Goal: Task Accomplishment & Management: Use online tool/utility

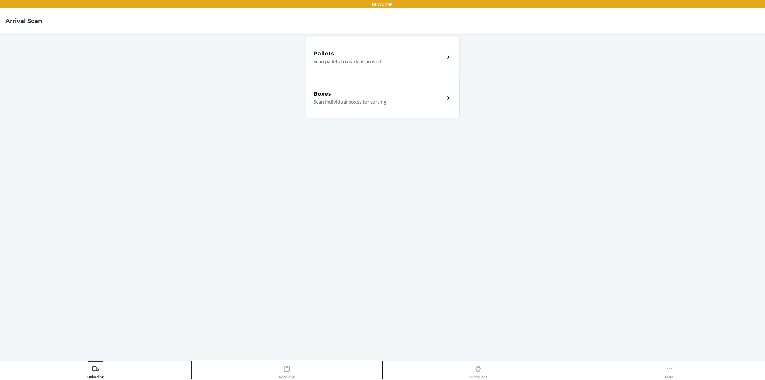
click at [296, 375] on button "Receiving" at bounding box center [286, 370] width 191 height 18
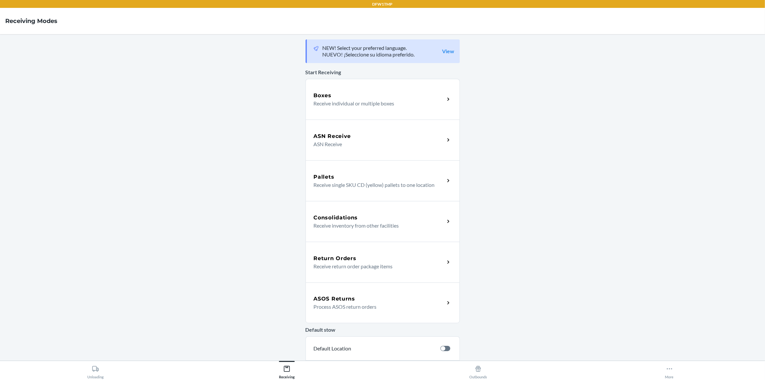
click at [353, 312] on div "ASOS Returns Process ASOS return orders" at bounding box center [383, 302] width 154 height 41
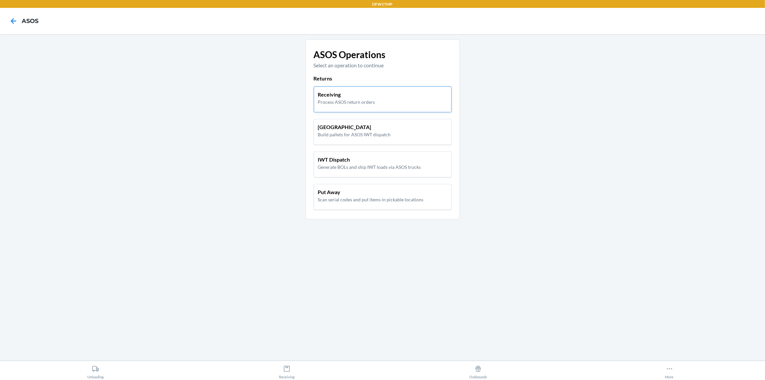
click at [350, 103] on p "Process ASOS return orders" at bounding box center [346, 102] width 57 height 7
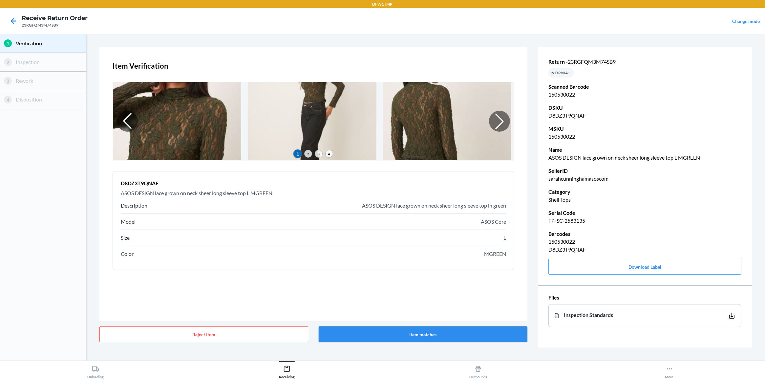
click at [398, 338] on button "Item matches" at bounding box center [423, 334] width 209 height 16
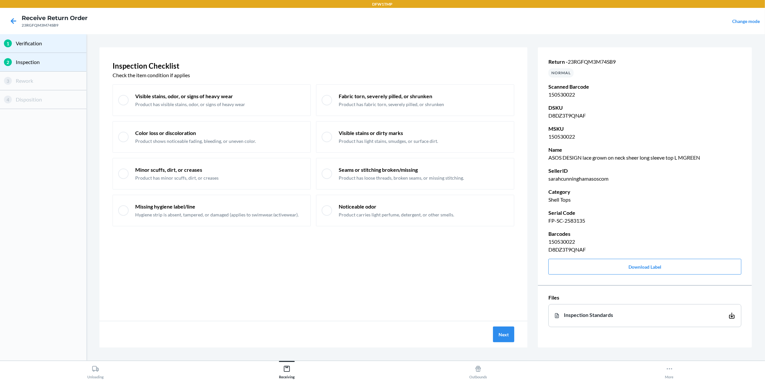
click at [765, 360] on html "DFW1TMP Receive Return Order 23RGFQM3M74SB9 Change mode 1 Verification 2 Inspec…" at bounding box center [382, 190] width 765 height 380
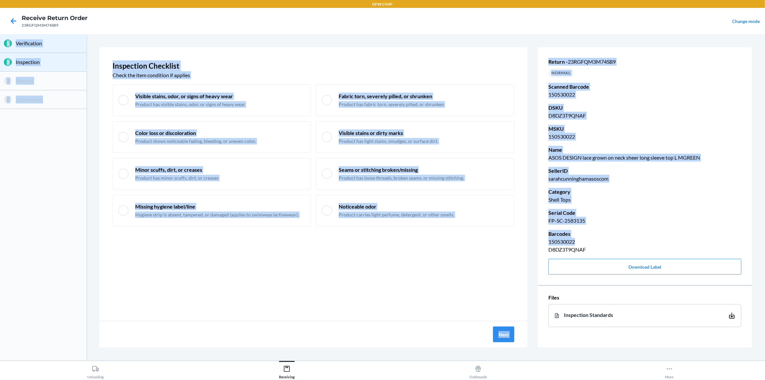
click at [241, 298] on div "Inspection Checklist Check the item condition if applies Visible stains, odor, …" at bounding box center [313, 184] width 428 height 274
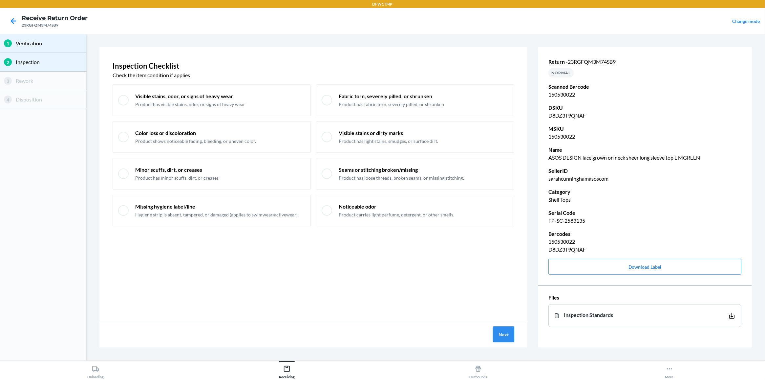
click at [499, 337] on button "Next" at bounding box center [503, 334] width 21 height 16
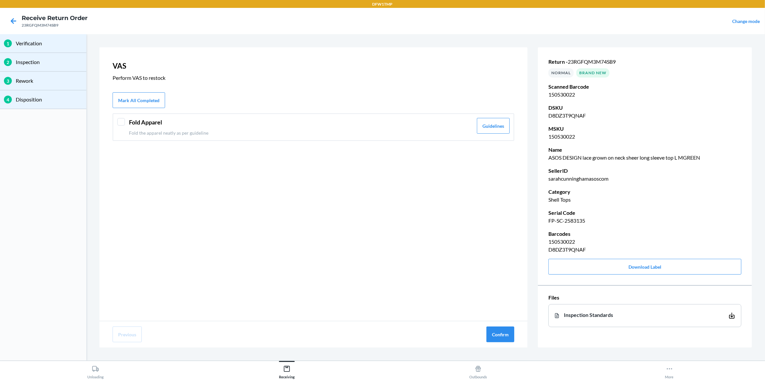
click at [121, 123] on div at bounding box center [121, 122] width 8 height 8
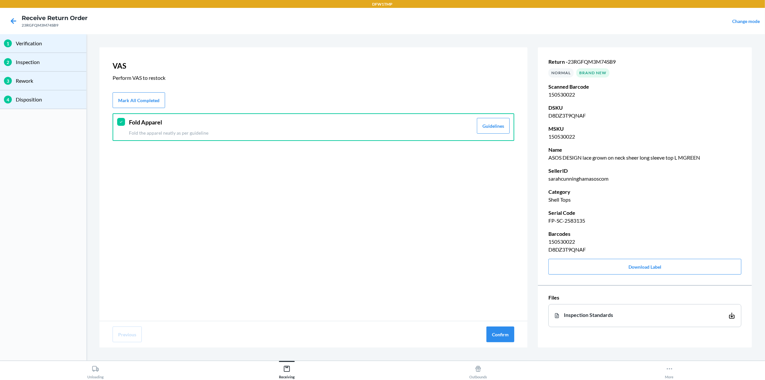
click at [122, 118] on div at bounding box center [121, 122] width 8 height 8
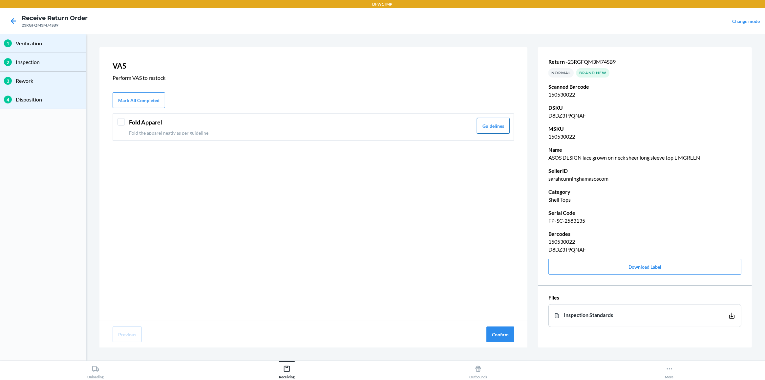
click at [496, 132] on button "Guidelines" at bounding box center [493, 126] width 33 height 16
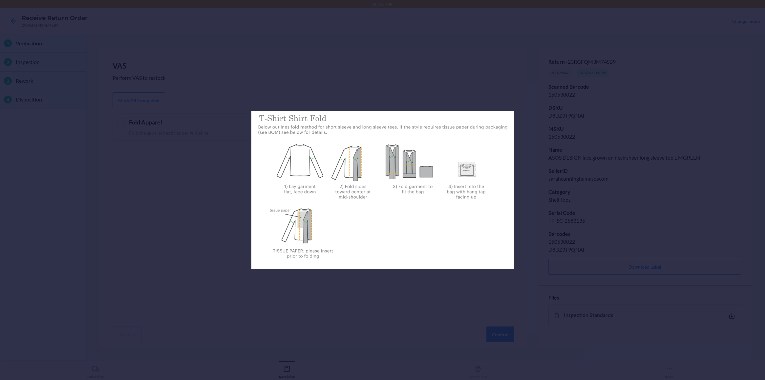
click at [477, 118] on button "Guidelines" at bounding box center [493, 126] width 33 height 16
click at [104, 200] on div at bounding box center [382, 190] width 765 height 380
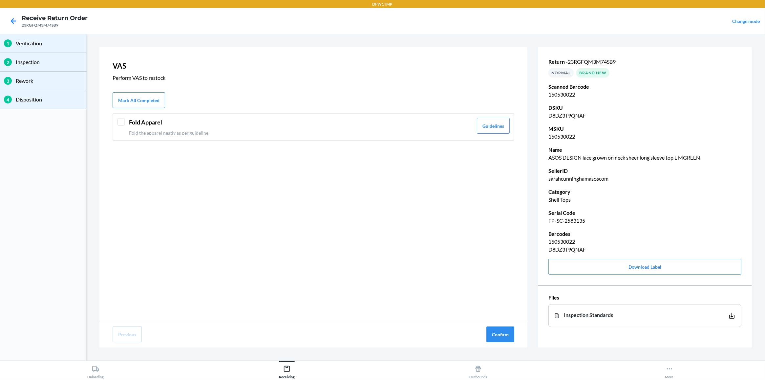
click at [119, 123] on div at bounding box center [121, 122] width 8 height 8
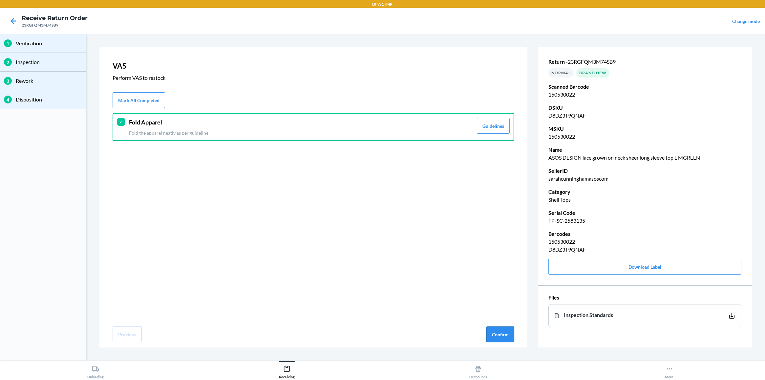
click at [504, 333] on button "Confirm" at bounding box center [501, 334] width 28 height 16
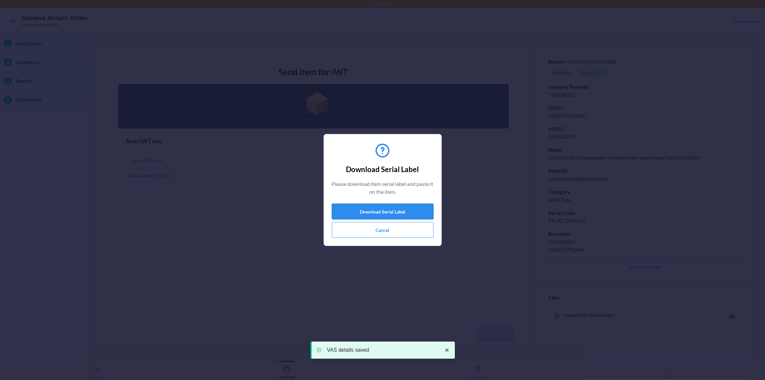
click at [375, 212] on button "Download Serial Label" at bounding box center [383, 212] width 102 height 16
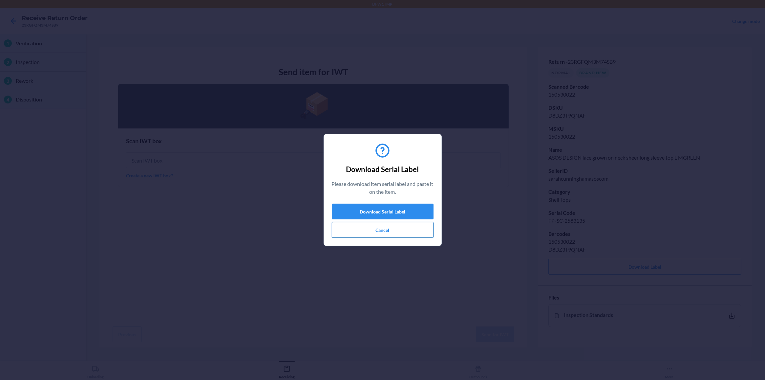
click at [382, 235] on button "Cancel" at bounding box center [383, 230] width 102 height 16
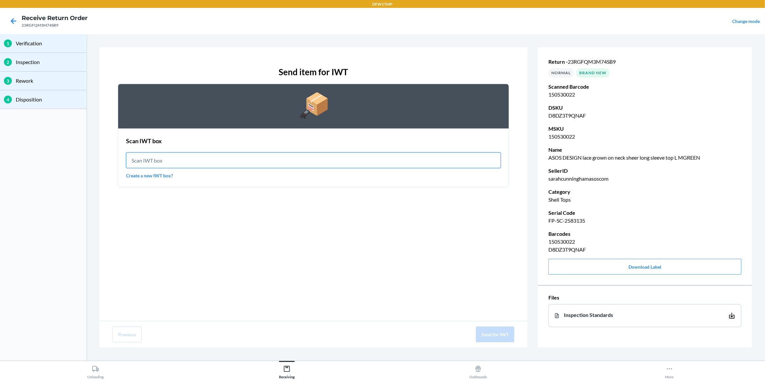
click at [169, 159] on input "text" at bounding box center [313, 160] width 375 height 16
type input "IWT0000019CW"
drag, startPoint x: 127, startPoint y: 166, endPoint x: -21, endPoint y: 176, distance: 148.5
click at [0, 176] on html "DFW1TMP Receive Return Order 23RGFQM3M74SB9 Change mode 1 Verification 2 Inspec…" at bounding box center [382, 190] width 765 height 380
type input "IWT0000019CW"
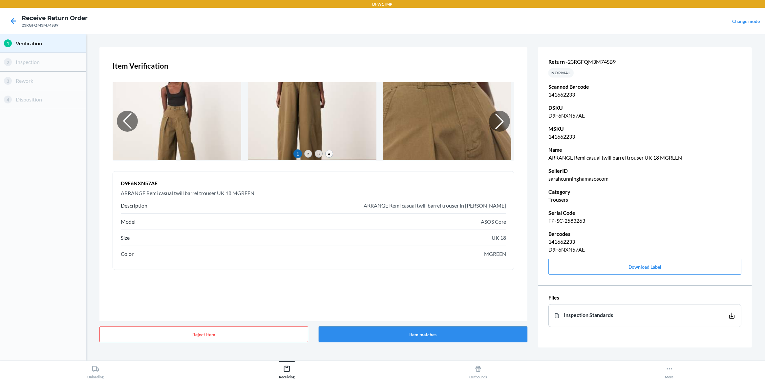
click at [378, 338] on button "Item matches" at bounding box center [423, 334] width 209 height 16
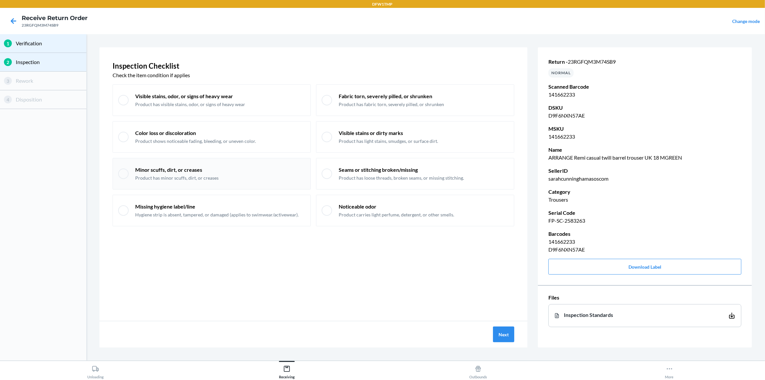
click at [187, 174] on div "Minor scuffs, dirt, or creases Product has minor scuffs, dirt, or creases" at bounding box center [176, 173] width 83 height 15
checkbox input "true"
click at [500, 339] on button "Next" at bounding box center [503, 334] width 21 height 16
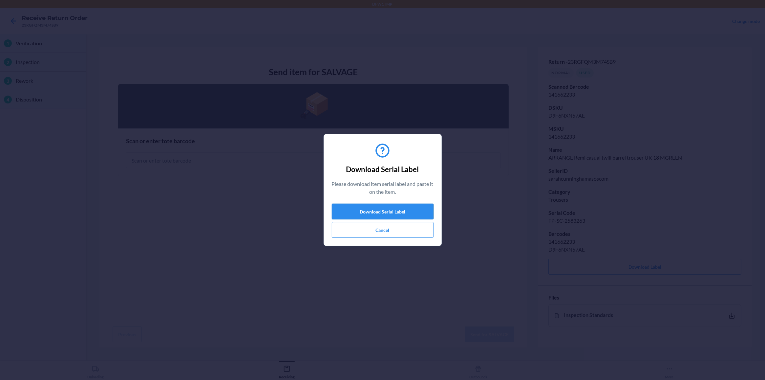
click at [393, 215] on button "Download Serial Label" at bounding box center [383, 212] width 102 height 16
click at [365, 227] on button "Cancel" at bounding box center [383, 230] width 102 height 16
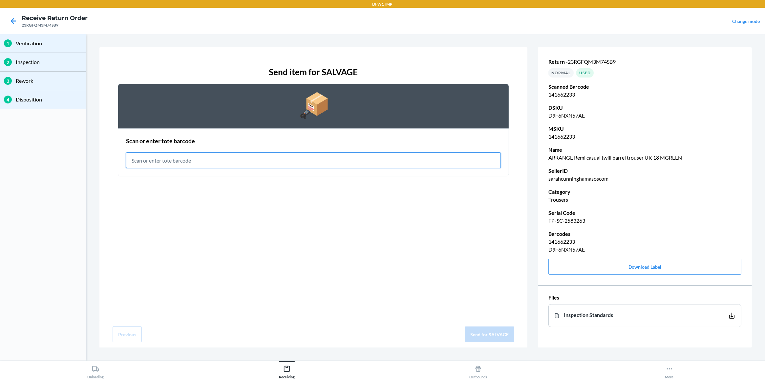
click at [278, 166] on input "text" at bounding box center [313, 160] width 375 height 16
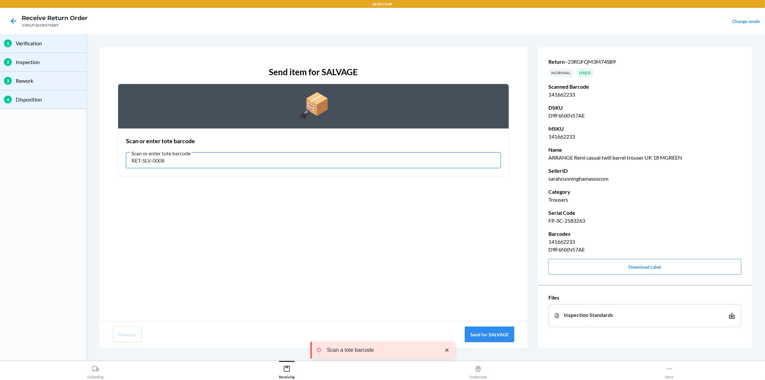
click at [178, 162] on input "RET-SLV-0008" at bounding box center [313, 160] width 375 height 16
type input "RET-SLV-0008"
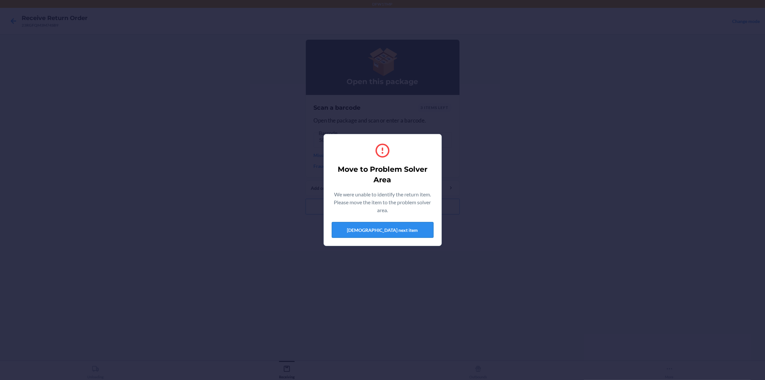
click at [357, 231] on button "[DEMOGRAPHIC_DATA] next item" at bounding box center [383, 230] width 102 height 16
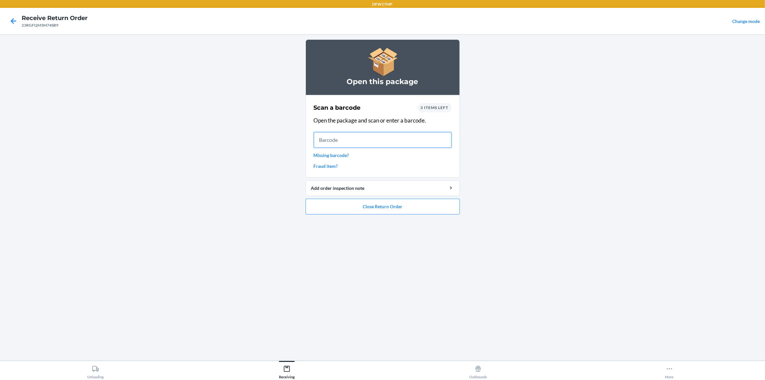
click at [378, 142] on input "text" at bounding box center [383, 140] width 138 height 16
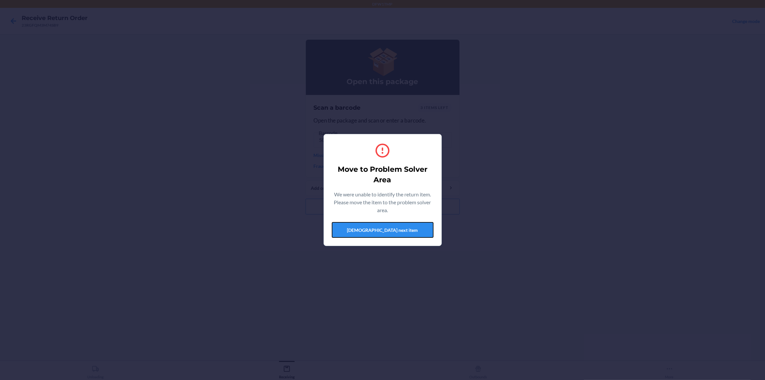
drag, startPoint x: 382, startPoint y: 231, endPoint x: 382, endPoint y: 226, distance: 5.6
click at [382, 231] on button "[DEMOGRAPHIC_DATA] next item" at bounding box center [383, 230] width 102 height 16
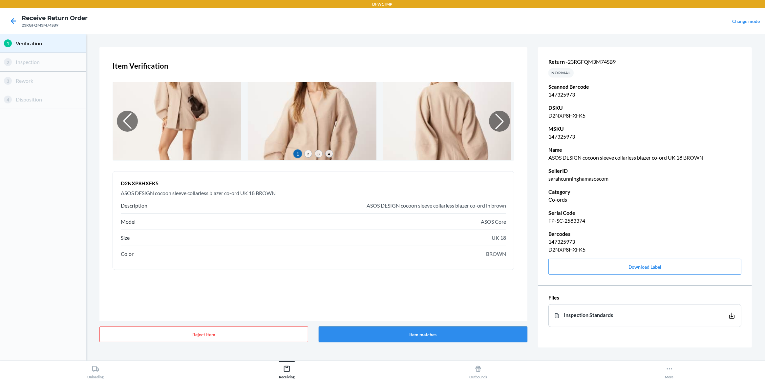
click at [366, 334] on button "Item matches" at bounding box center [423, 334] width 209 height 16
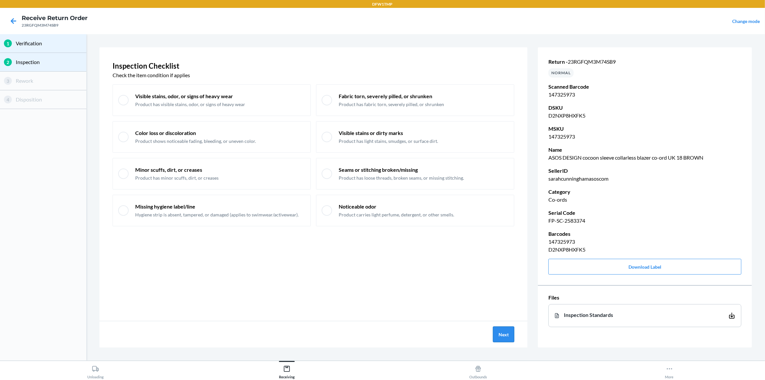
click at [506, 336] on button "Next" at bounding box center [503, 334] width 21 height 16
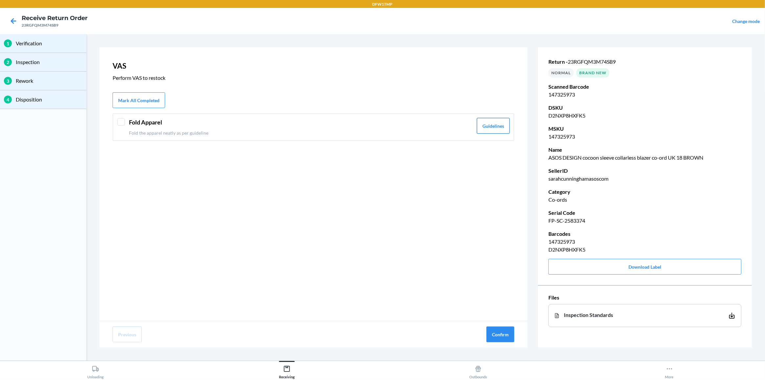
click at [492, 124] on button "Guidelines" at bounding box center [493, 126] width 33 height 16
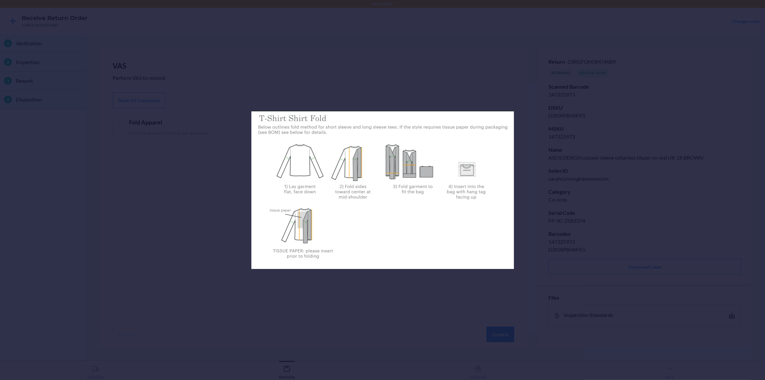
click at [385, 62] on div at bounding box center [382, 190] width 765 height 380
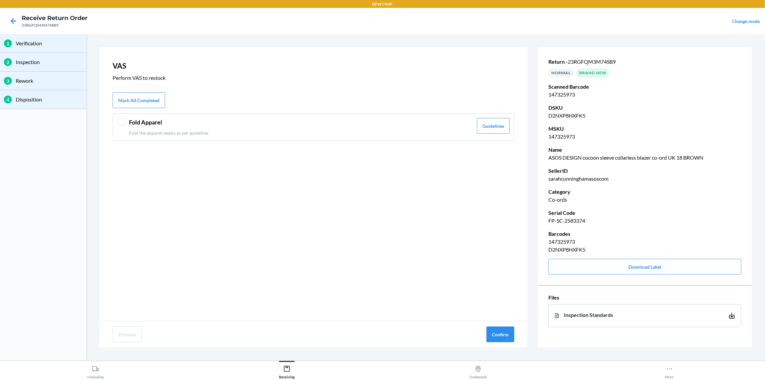
click at [120, 124] on div at bounding box center [121, 122] width 8 height 8
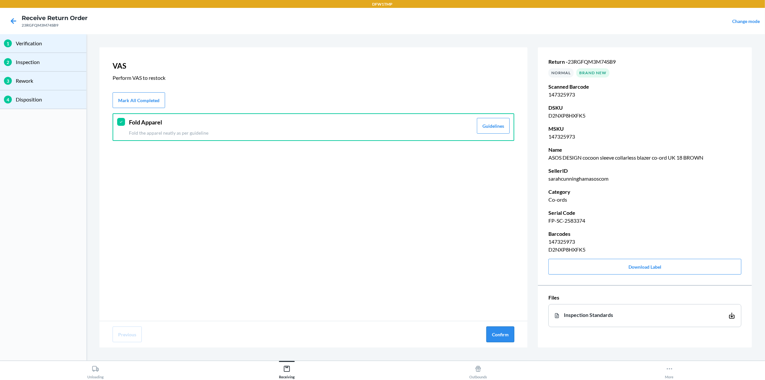
click at [501, 334] on button "Confirm" at bounding box center [501, 334] width 28 height 16
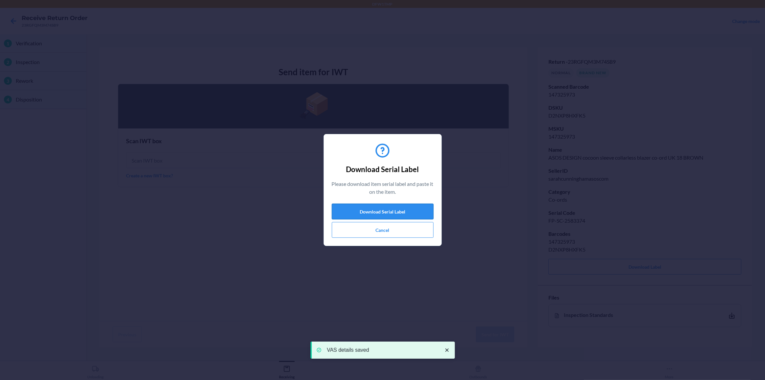
click at [412, 209] on button "Download Serial Label" at bounding box center [383, 212] width 102 height 16
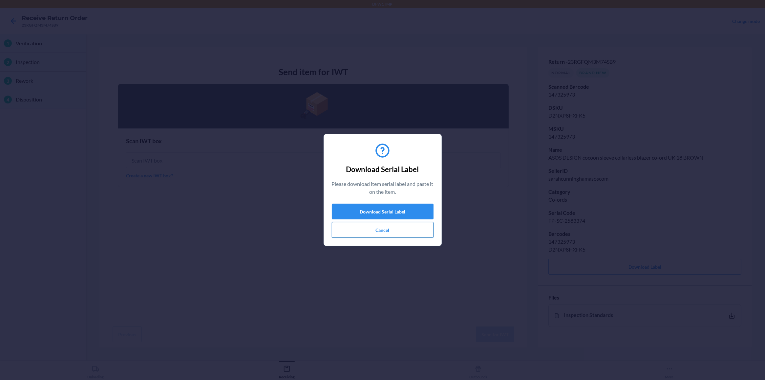
click at [344, 230] on button "Cancel" at bounding box center [383, 230] width 102 height 16
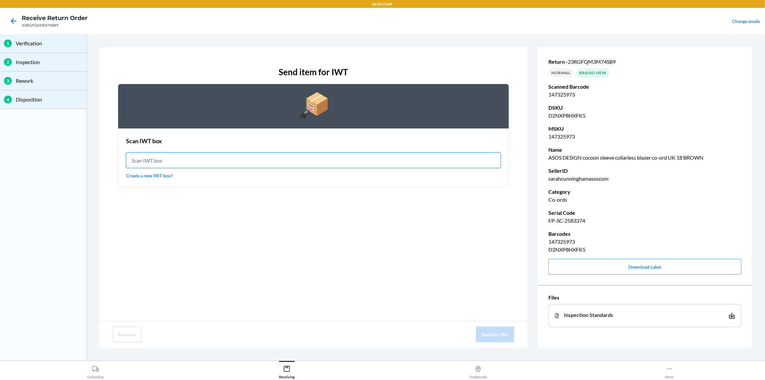
click at [185, 160] on input "text" at bounding box center [313, 160] width 375 height 16
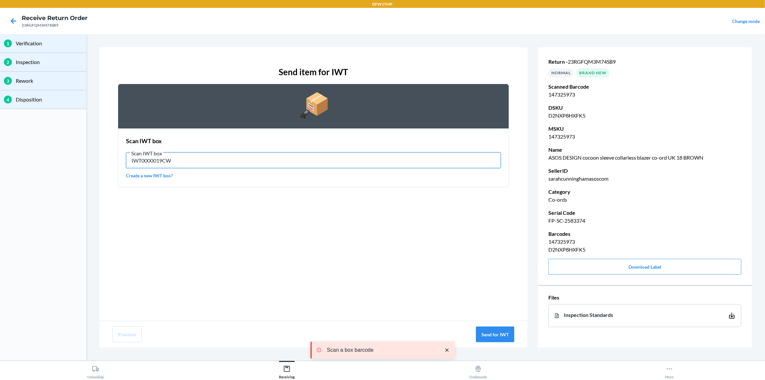
drag, startPoint x: 185, startPoint y: 160, endPoint x: -21, endPoint y: 186, distance: 207.5
click at [0, 186] on html "DFW1TMP Receive Return Order 23RGFQM3M74SB9 Change mode 1 Verification 2 Inspec…" at bounding box center [382, 190] width 765 height 380
type input "IWT0000019CW"
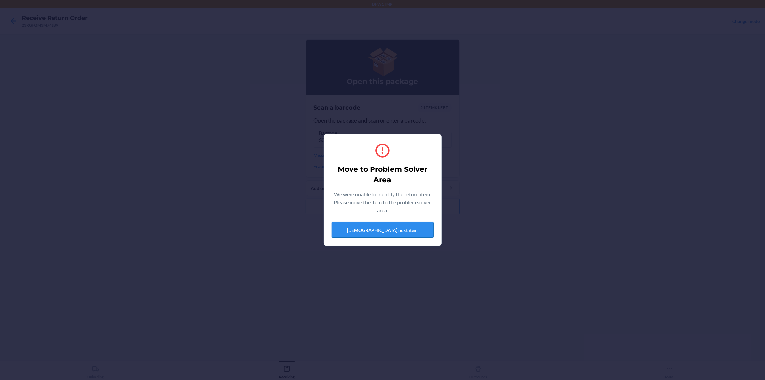
click at [380, 227] on button "[DEMOGRAPHIC_DATA] next item" at bounding box center [383, 230] width 102 height 16
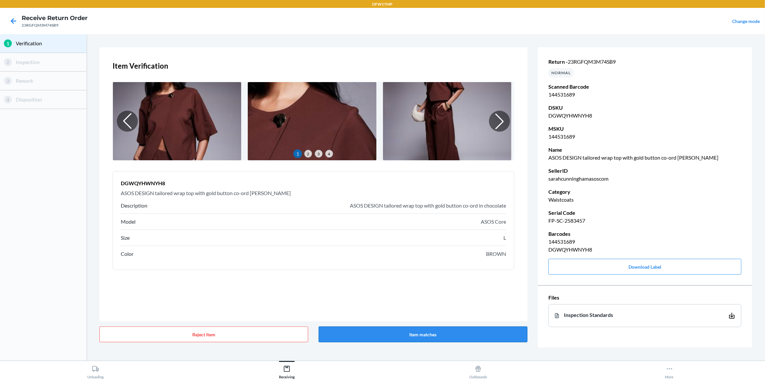
click at [450, 334] on button "Item matches" at bounding box center [423, 334] width 209 height 16
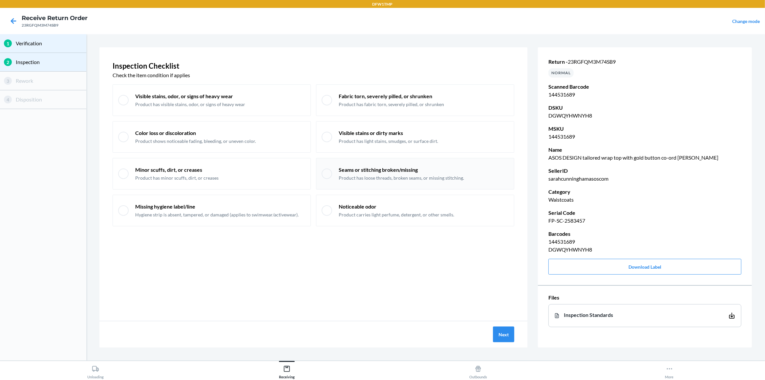
click at [371, 176] on p "Product has loose threads, broken seams, or missing stitching." at bounding box center [401, 178] width 125 height 7
checkbox input "true"
click at [267, 175] on div "Minor scuffs, dirt, or creases Product has minor scuffs, dirt, or creases" at bounding box center [220, 173] width 170 height 15
checkbox input "true"
click at [240, 105] on p "Product has visible stains, odor, or signs of heavy wear" at bounding box center [190, 104] width 110 height 7
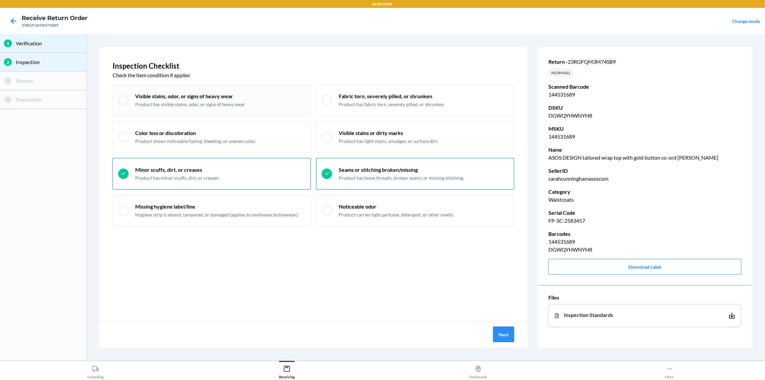
checkbox input "true"
click at [507, 334] on button "Next" at bounding box center [503, 334] width 21 height 16
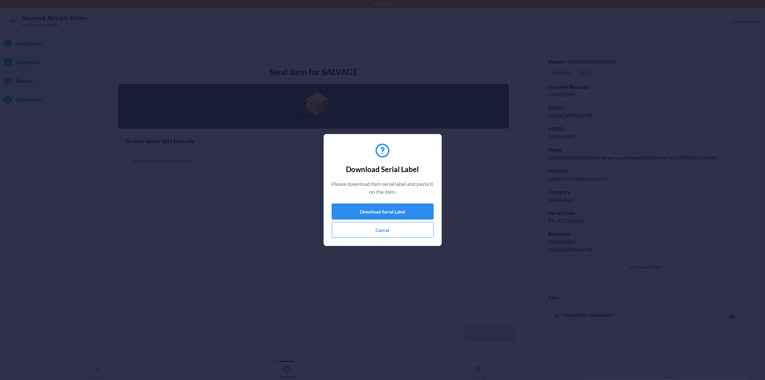
click at [383, 210] on button "Download Serial Label" at bounding box center [383, 212] width 102 height 16
click at [349, 232] on button "Cancel" at bounding box center [383, 230] width 102 height 16
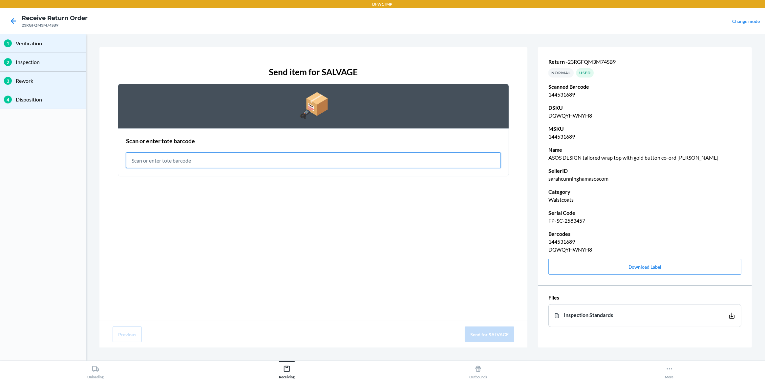
click at [328, 160] on input "text" at bounding box center [313, 160] width 375 height 16
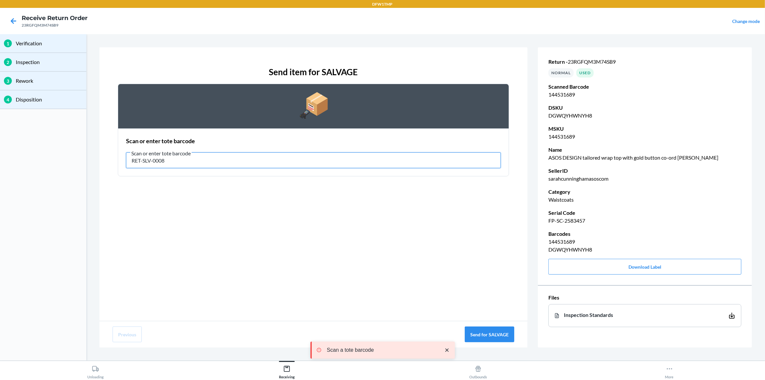
click at [328, 160] on input "RET-SLV-0008" at bounding box center [313, 160] width 375 height 16
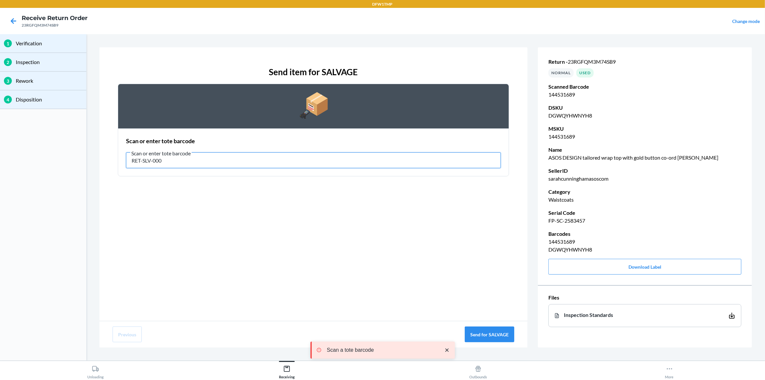
type input "RET-SLV-0008"
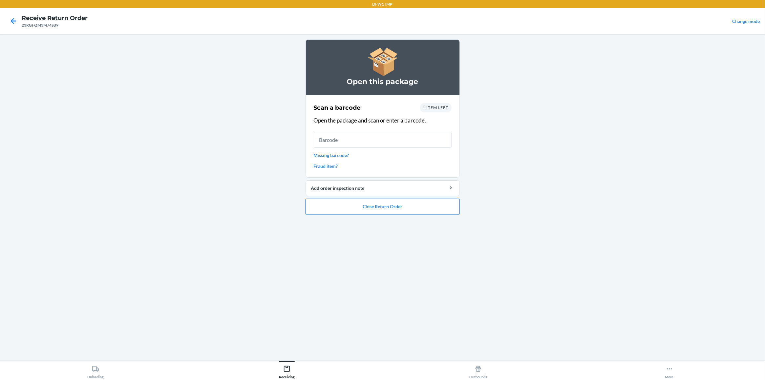
click at [347, 209] on button "Close Return Order" at bounding box center [383, 207] width 154 height 16
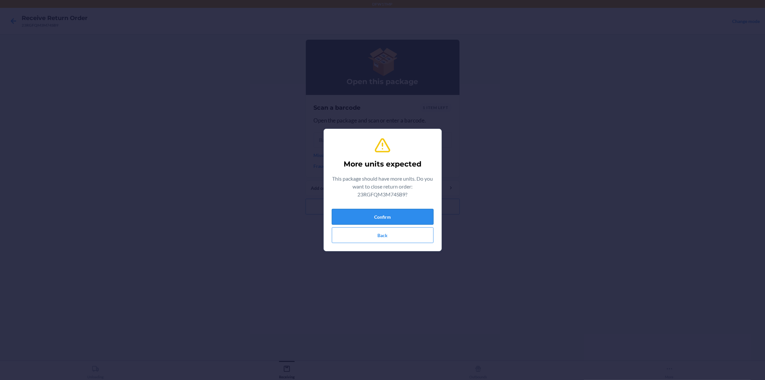
click at [342, 217] on button "Confirm" at bounding box center [383, 217] width 102 height 16
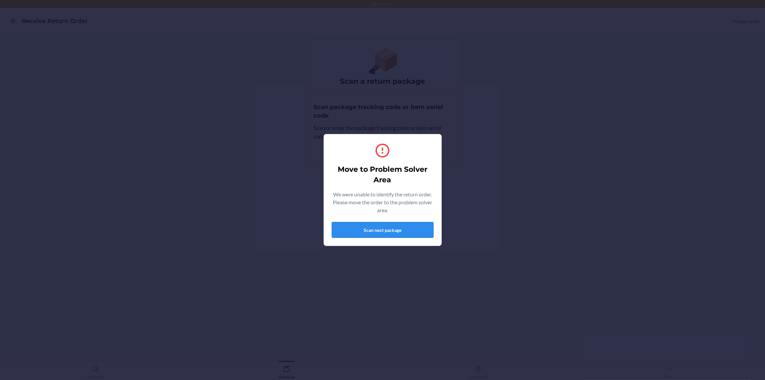
click at [413, 236] on button "Scan next package" at bounding box center [383, 230] width 102 height 16
click at [393, 233] on button "Scan next package" at bounding box center [383, 230] width 102 height 16
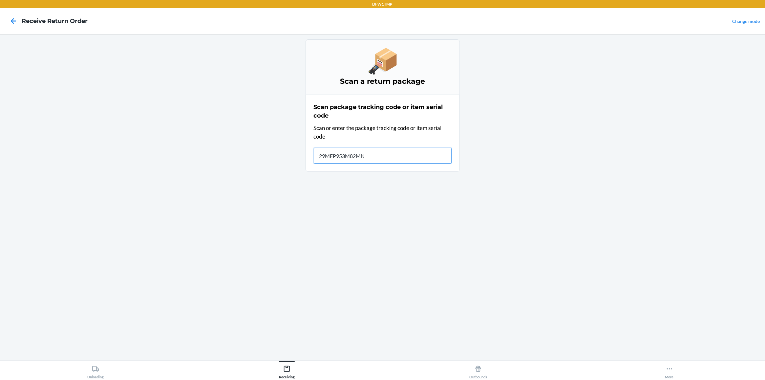
type input "29MFP953M82MNV"
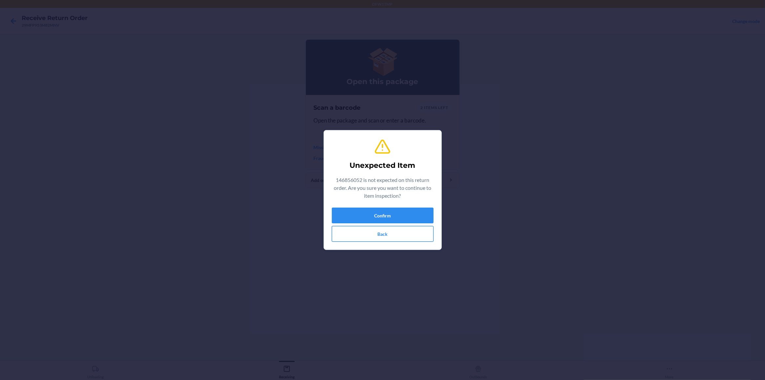
click at [386, 232] on button "Back" at bounding box center [383, 234] width 102 height 16
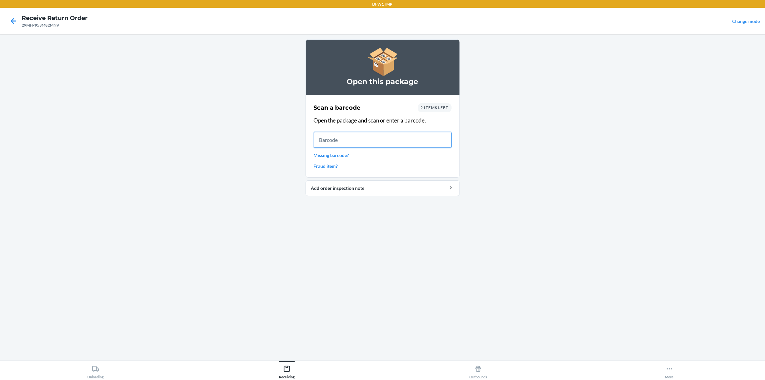
click at [378, 142] on input "text" at bounding box center [383, 140] width 138 height 16
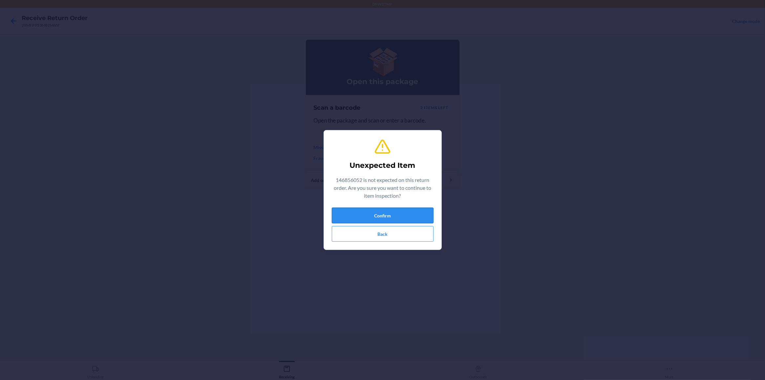
click at [396, 212] on button "Confirm" at bounding box center [383, 216] width 102 height 16
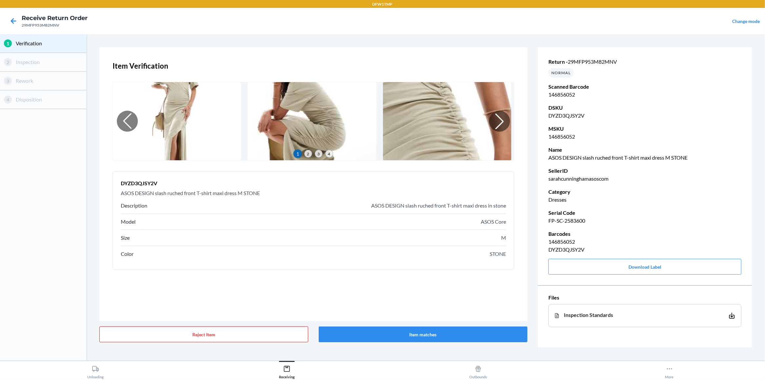
click at [242, 334] on button "Reject Item" at bounding box center [203, 334] width 209 height 16
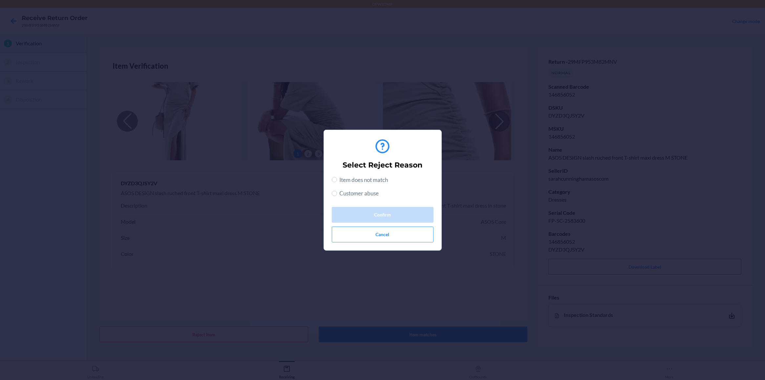
click at [366, 176] on span "Item does not match" at bounding box center [364, 180] width 49 height 9
click at [337, 177] on input "Item does not match" at bounding box center [334, 179] width 5 height 5
radio input "true"
click at [377, 214] on button "Confirm" at bounding box center [383, 215] width 102 height 16
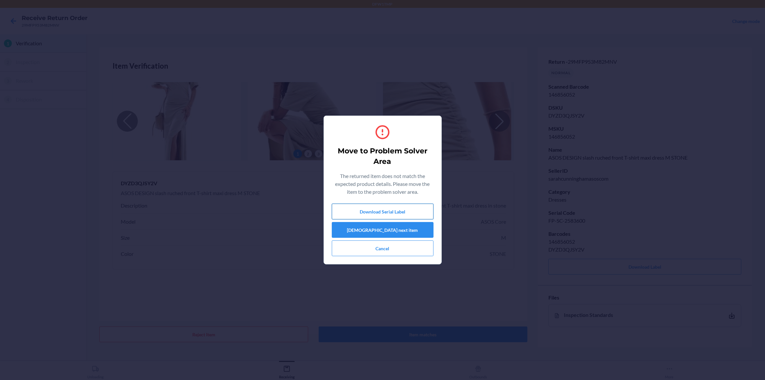
click at [404, 212] on button "Download Serial Label" at bounding box center [383, 212] width 102 height 16
click at [405, 227] on button "[DEMOGRAPHIC_DATA] next item" at bounding box center [383, 230] width 102 height 16
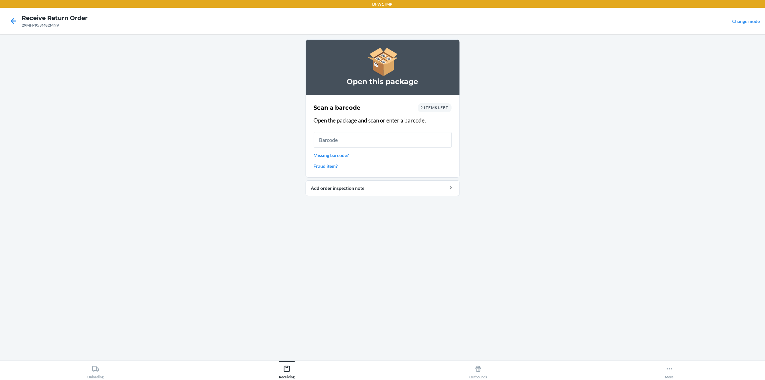
drag, startPoint x: 530, startPoint y: 186, endPoint x: 535, endPoint y: 186, distance: 4.3
click at [535, 186] on main "Open this package Scan a barcode 2 items left Open the package and scan or ente…" at bounding box center [382, 197] width 765 height 326
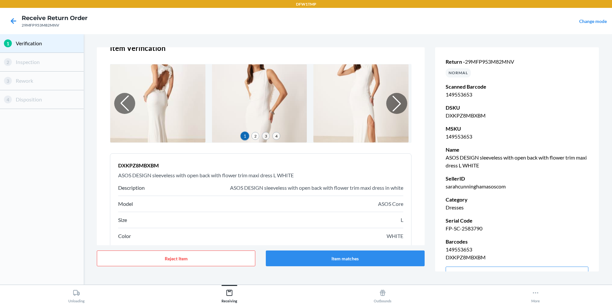
scroll to position [48, 0]
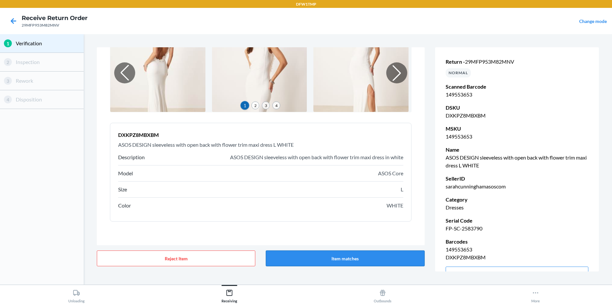
click at [359, 256] on button "Item matches" at bounding box center [345, 259] width 159 height 16
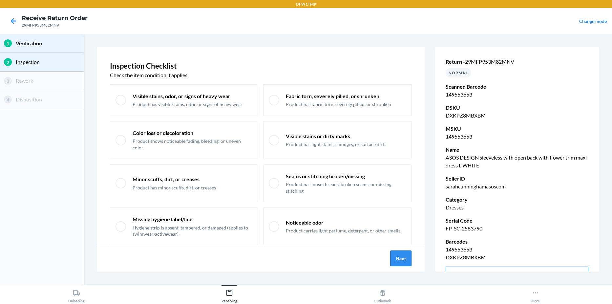
click at [403, 260] on button "Next" at bounding box center [400, 259] width 21 height 16
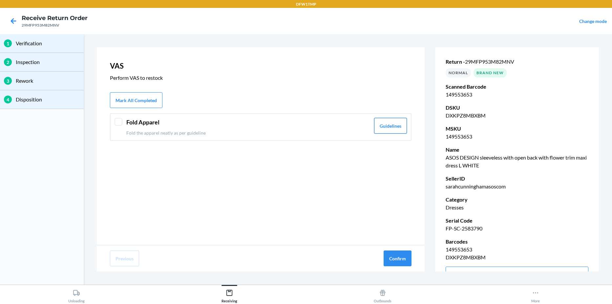
click at [382, 129] on button "Guidelines" at bounding box center [390, 126] width 33 height 16
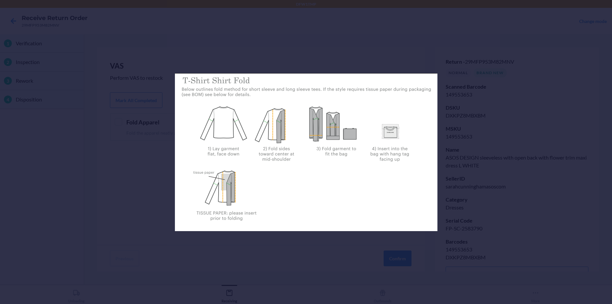
drag, startPoint x: 530, startPoint y: 7, endPoint x: 529, endPoint y: 12, distance: 5.3
click at [530, 7] on div at bounding box center [306, 152] width 612 height 304
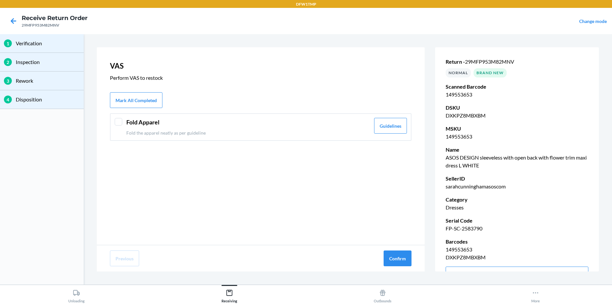
click at [118, 121] on div at bounding box center [119, 122] width 8 height 8
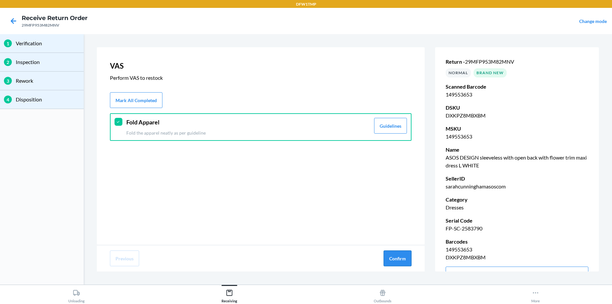
click at [393, 259] on button "Confirm" at bounding box center [398, 259] width 28 height 16
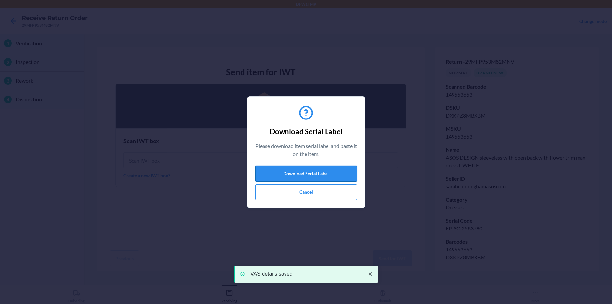
click at [309, 174] on button "Download Serial Label" at bounding box center [306, 174] width 102 height 16
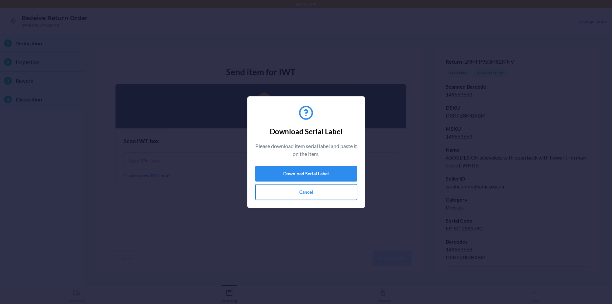
click at [315, 190] on button "Cancel" at bounding box center [306, 192] width 102 height 16
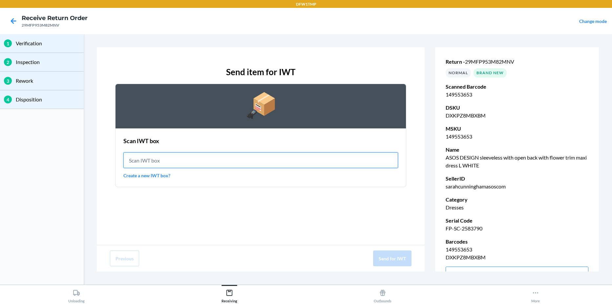
click at [174, 162] on input "text" at bounding box center [260, 160] width 275 height 16
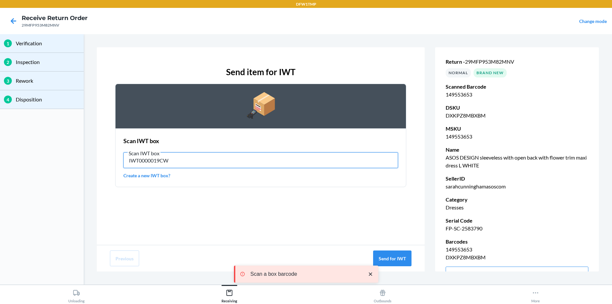
drag, startPoint x: 179, startPoint y: 163, endPoint x: 122, endPoint y: 161, distance: 57.2
click at [122, 161] on section "Scan IWT box Scan IWT box IWT0000019CW Create a new IWT box?" at bounding box center [260, 157] width 291 height 59
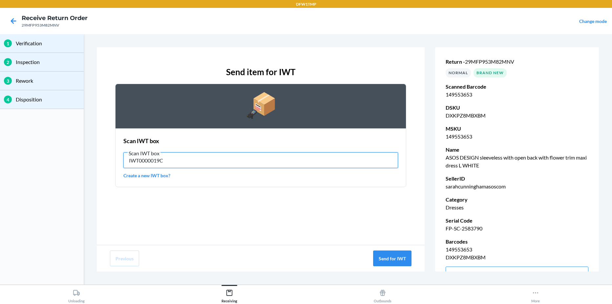
type input "IWT0000019CW"
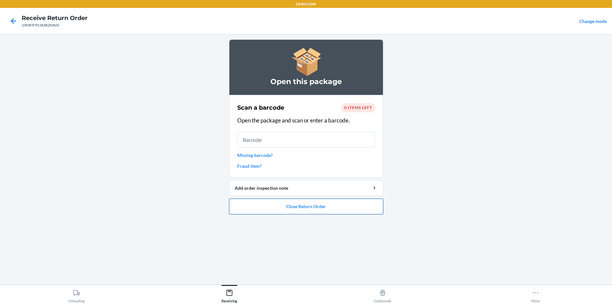
click at [279, 207] on button "Close Return Order" at bounding box center [306, 207] width 154 height 16
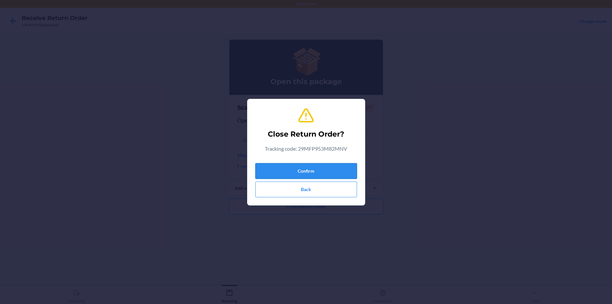
click at [301, 173] on button "Confirm" at bounding box center [306, 171] width 102 height 16
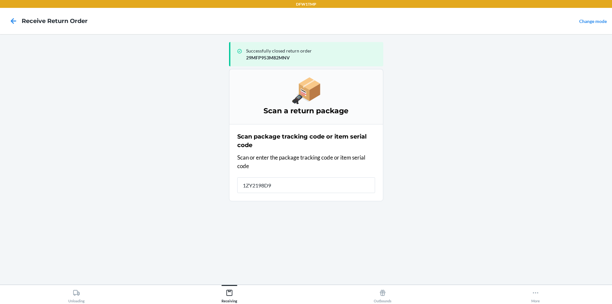
type input "1ZY2198D90"
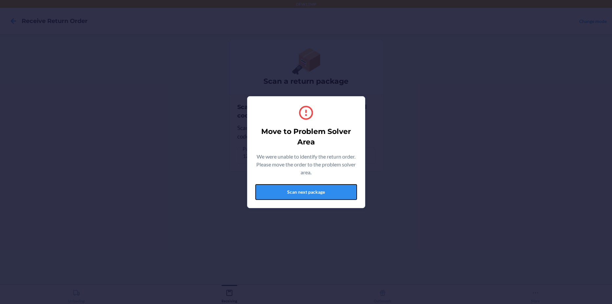
drag, startPoint x: 301, startPoint y: 184, endPoint x: 303, endPoint y: 196, distance: 12.0
click at [302, 195] on button "Scan next package" at bounding box center [306, 192] width 102 height 16
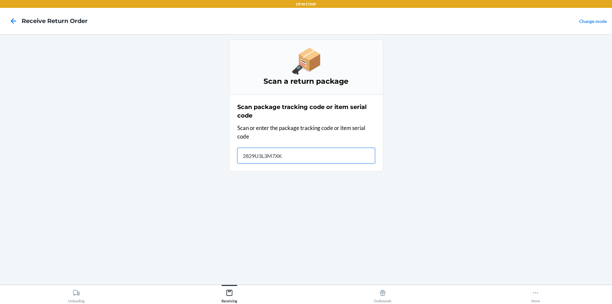
type input "2829U3L3M7XKH"
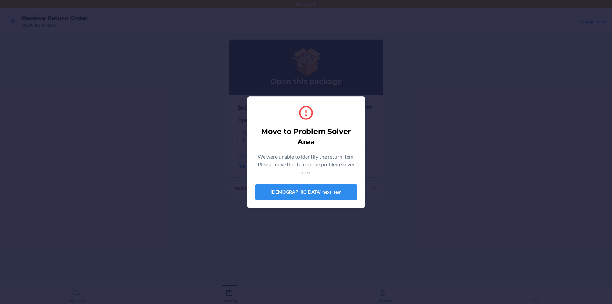
drag, startPoint x: 218, startPoint y: 190, endPoint x: 185, endPoint y: 184, distance: 34.1
click at [214, 189] on div "Move to Problem Solver Area We were unable to identify the return item. Please …" at bounding box center [306, 152] width 612 height 304
type input "139584283"
click at [314, 188] on button "[DEMOGRAPHIC_DATA] next item" at bounding box center [306, 192] width 102 height 16
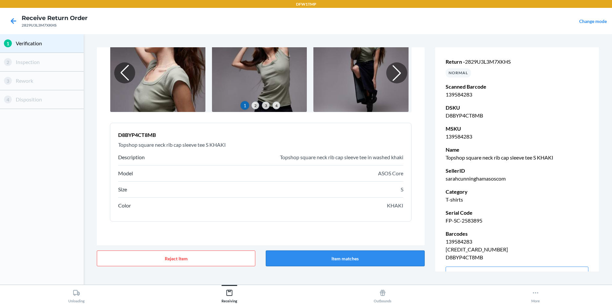
drag, startPoint x: 339, startPoint y: 259, endPoint x: 342, endPoint y: 260, distance: 3.7
click at [342, 260] on button "Item matches" at bounding box center [345, 259] width 159 height 16
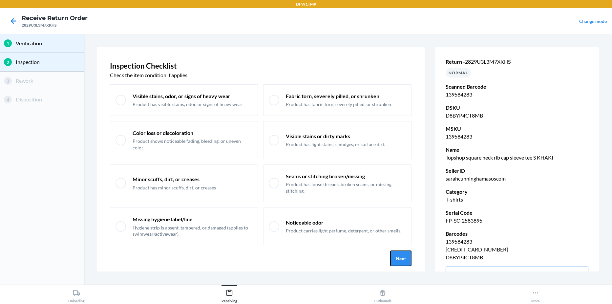
drag, startPoint x: 402, startPoint y: 256, endPoint x: 392, endPoint y: 250, distance: 11.9
click at [402, 257] on button "Next" at bounding box center [400, 259] width 21 height 16
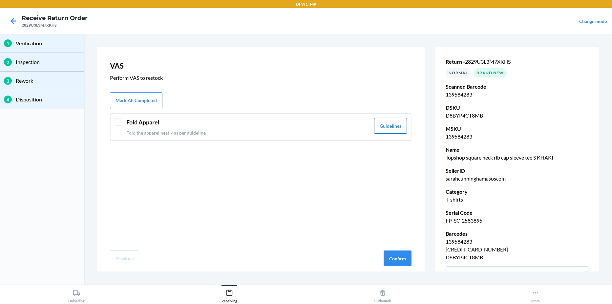
drag, startPoint x: 398, startPoint y: 126, endPoint x: 401, endPoint y: 124, distance: 3.4
click at [401, 124] on button "Guidelines" at bounding box center [390, 126] width 33 height 16
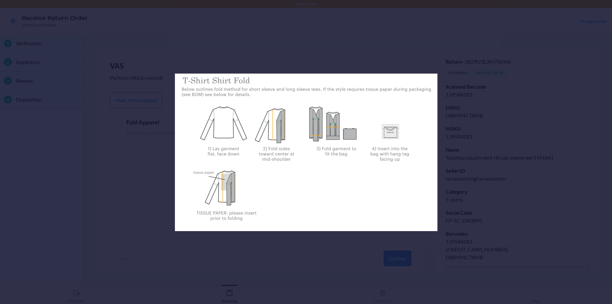
drag, startPoint x: 134, startPoint y: 260, endPoint x: 140, endPoint y: 252, distance: 9.6
click at [135, 259] on div at bounding box center [306, 152] width 612 height 304
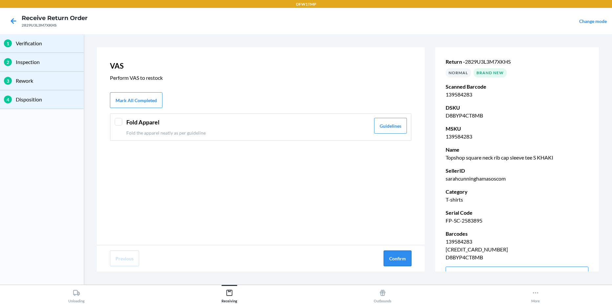
click at [388, 256] on button "Confirm" at bounding box center [398, 259] width 28 height 16
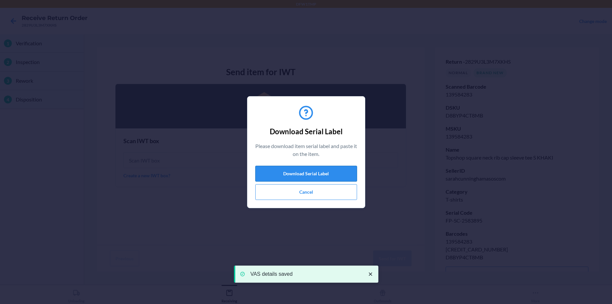
drag, startPoint x: 325, startPoint y: 178, endPoint x: 328, endPoint y: 177, distance: 3.3
click at [326, 178] on button "Download Serial Label" at bounding box center [306, 174] width 102 height 16
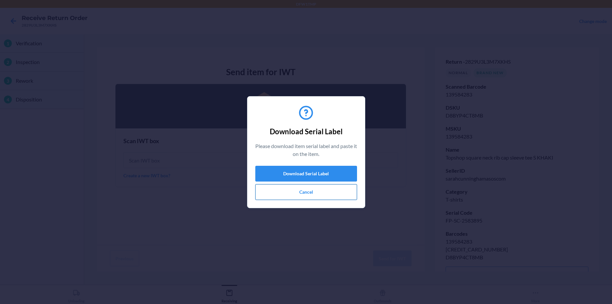
click at [282, 188] on button "Cancel" at bounding box center [306, 192] width 102 height 16
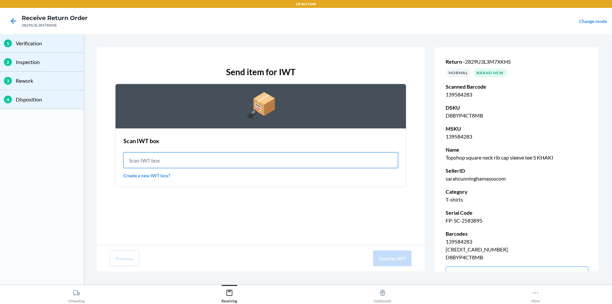
click at [213, 158] on input "text" at bounding box center [260, 160] width 275 height 16
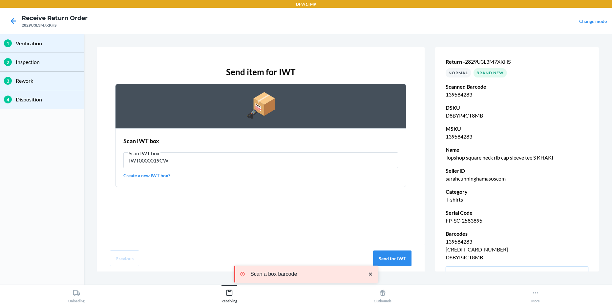
drag, startPoint x: 182, startPoint y: 151, endPoint x: 188, endPoint y: 162, distance: 13.1
click at [184, 158] on label "Scan IWT box IWT0000019CW" at bounding box center [260, 158] width 275 height 19
drag, startPoint x: 188, startPoint y: 164, endPoint x: 104, endPoint y: 147, distance: 85.3
click at [105, 147] on div "Send item for IWT Scan IWT box Scan IWT box IWT0000019CW Create a new IWT box?" at bounding box center [261, 146] width 328 height 198
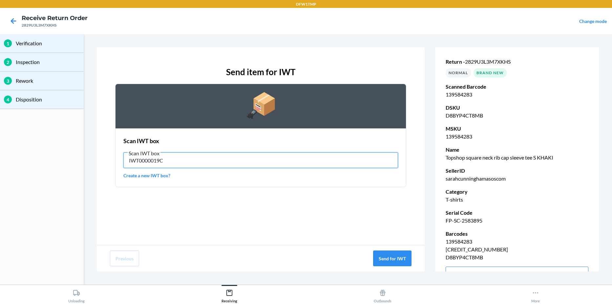
type input "IWT0000019CW"
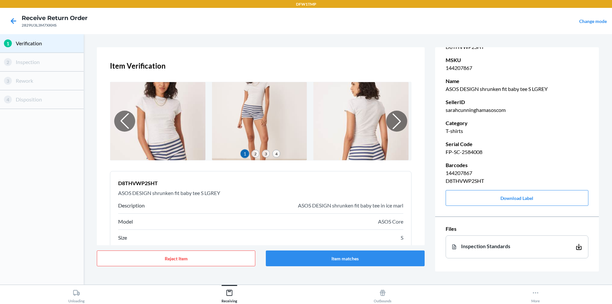
scroll to position [74, 0]
click at [394, 260] on button "Item matches" at bounding box center [345, 259] width 159 height 16
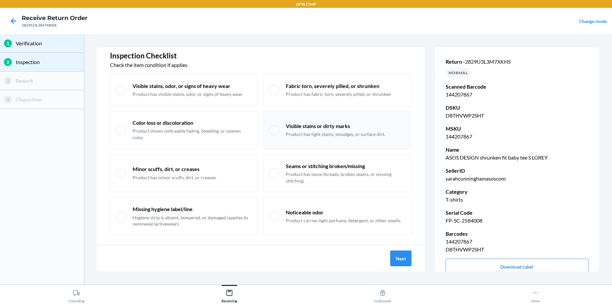
scroll to position [19, 0]
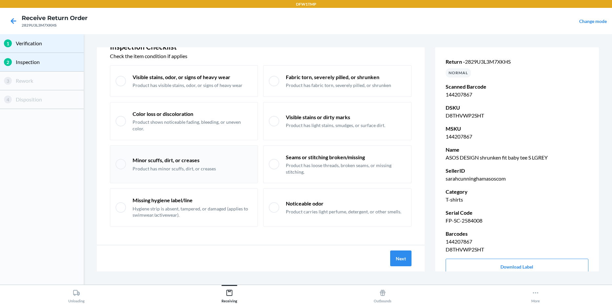
click at [188, 166] on p "Product has minor scuffs, dirt, or creases" at bounding box center [174, 168] width 83 height 7
click at [127, 167] on div "Minor scuffs, dirt, or creases Product has minor scuffs, dirt, or creases" at bounding box center [184, 164] width 148 height 38
checkbox input "false"
click at [409, 261] on button "Next" at bounding box center [400, 259] width 21 height 16
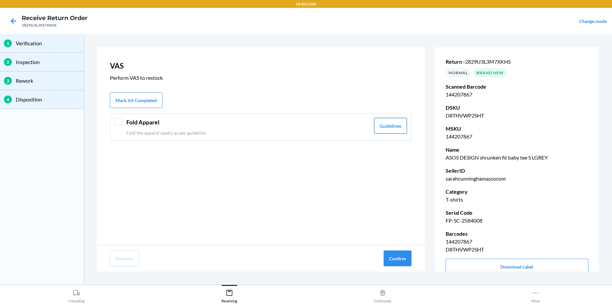
click at [391, 128] on button "Guidelines" at bounding box center [390, 126] width 33 height 16
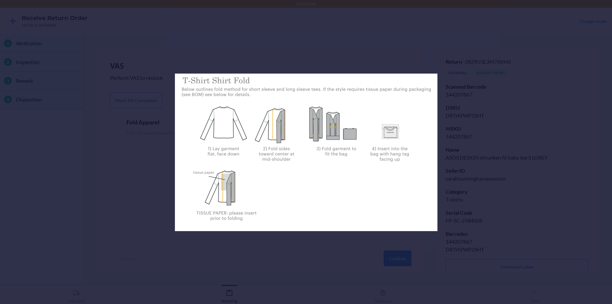
click at [58, 204] on div at bounding box center [306, 152] width 612 height 304
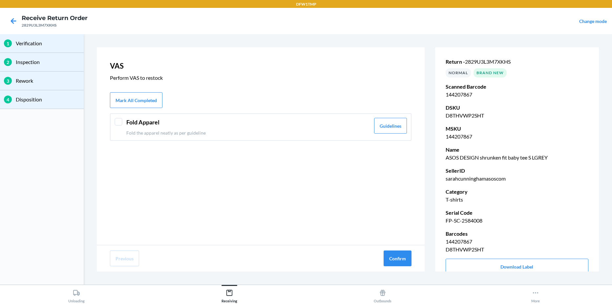
click at [68, 85] on div "3 Rework" at bounding box center [42, 81] width 84 height 19
click at [31, 83] on p "Rework" at bounding box center [48, 81] width 64 height 8
drag, startPoint x: 19, startPoint y: 64, endPoint x: 23, endPoint y: 61, distance: 5.4
click at [20, 64] on p "Inspection" at bounding box center [48, 62] width 64 height 8
drag, startPoint x: 43, startPoint y: 78, endPoint x: 31, endPoint y: 80, distance: 12.4
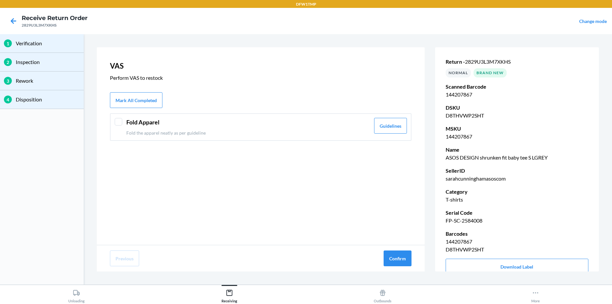
click at [42, 78] on p "Rework" at bounding box center [48, 81] width 64 height 8
click at [10, 84] on div "3 Rework" at bounding box center [42, 81] width 84 height 19
drag, startPoint x: 10, startPoint y: 84, endPoint x: 27, endPoint y: 172, distance: 88.9
click at [27, 171] on div "1 Verification 2 Inspection 3 Rework 4 Disposition" at bounding box center [42, 159] width 84 height 251
drag, startPoint x: 125, startPoint y: 126, endPoint x: 128, endPoint y: 121, distance: 6.2
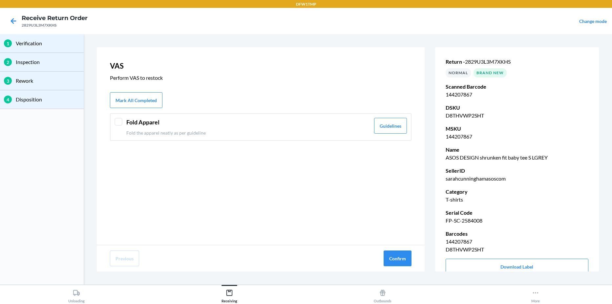
click at [128, 122] on div "Fold Apparel Fold the apparel neatly as per guideline Guidelines" at bounding box center [261, 127] width 302 height 28
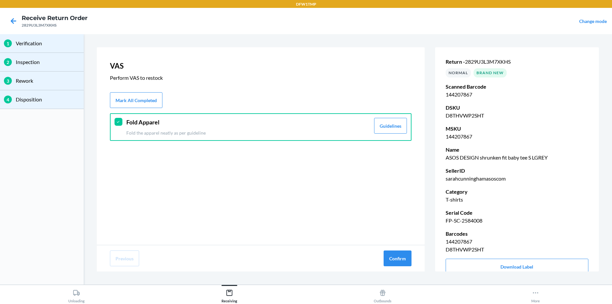
drag, startPoint x: 122, startPoint y: 125, endPoint x: 122, endPoint y: 121, distance: 4.3
click at [122, 123] on div "Fold Apparel Fold the apparel neatly as per guideline Guidelines" at bounding box center [261, 127] width 302 height 28
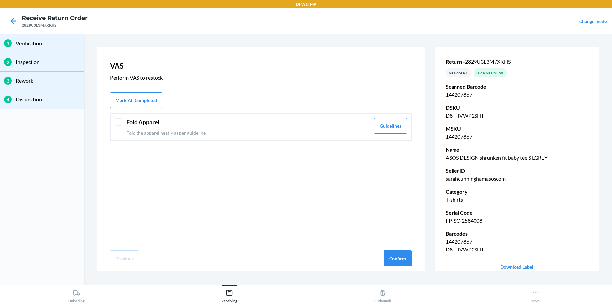
click at [60, 83] on p "Rework" at bounding box center [48, 81] width 64 height 8
drag, startPoint x: 52, startPoint y: 101, endPoint x: 62, endPoint y: 92, distance: 14.0
click at [55, 99] on p "Disposition" at bounding box center [48, 100] width 64 height 8
click at [373, 129] on div "Fold Apparel Fold the apparel neatly as per guideline Guidelines" at bounding box center [261, 127] width 302 height 28
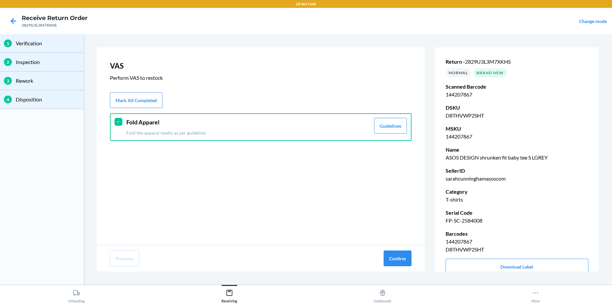
click at [373, 127] on div "Fold Apparel Fold the apparel neatly as per guideline Guidelines" at bounding box center [261, 127] width 302 height 28
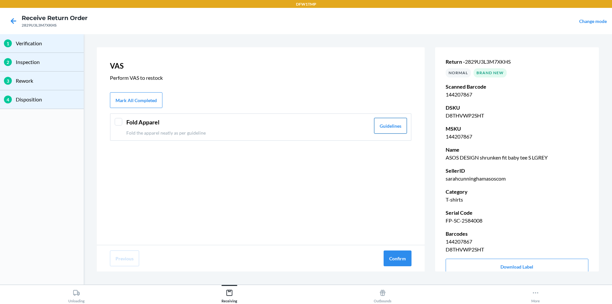
click at [382, 130] on button "Guidelines" at bounding box center [390, 126] width 33 height 16
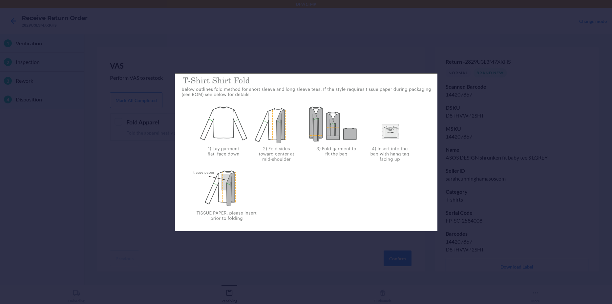
click at [70, 215] on div at bounding box center [306, 152] width 612 height 304
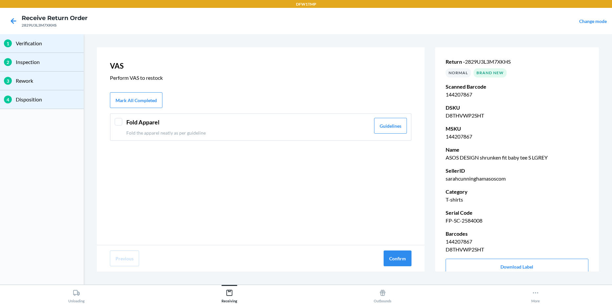
click at [67, 213] on div "1 Verification 2 Inspection 3 Rework 4 Disposition" at bounding box center [42, 159] width 84 height 251
click at [399, 257] on button "Confirm" at bounding box center [398, 259] width 28 height 16
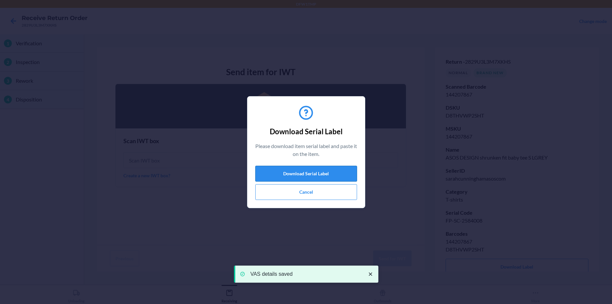
click at [338, 177] on button "Download Serial Label" at bounding box center [306, 174] width 102 height 16
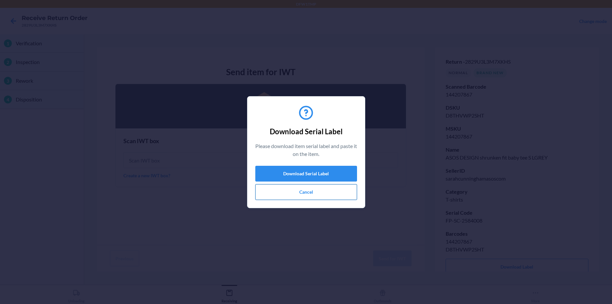
click at [317, 190] on button "Cancel" at bounding box center [306, 192] width 102 height 16
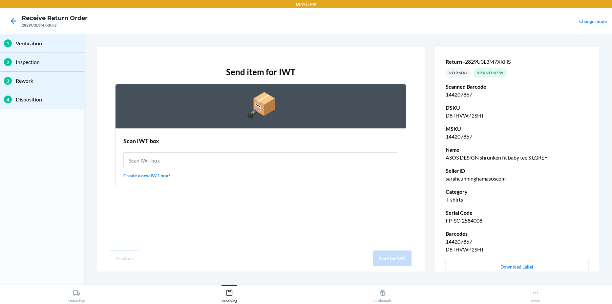
click at [181, 168] on div "Scan IWT box Create a new IWT box?" at bounding box center [260, 158] width 275 height 46
click at [184, 159] on input "text" at bounding box center [260, 160] width 275 height 16
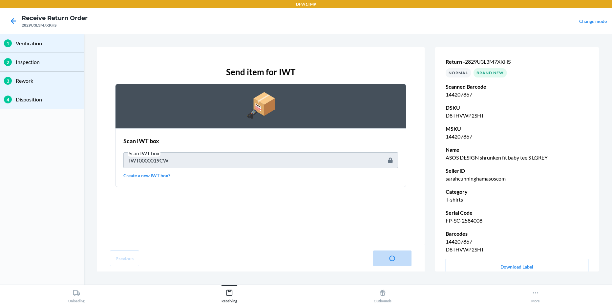
click at [103, 154] on div "Send item for IWT Scan IWT box Scan IWT box IWT0000019CW Create a new IWT box?" at bounding box center [261, 146] width 328 height 198
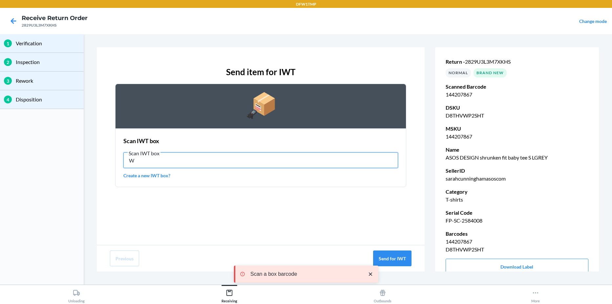
drag, startPoint x: 152, startPoint y: 159, endPoint x: 42, endPoint y: 162, distance: 110.0
click at [45, 162] on div "1 Verification 2 Inspection 3 Rework 4 Disposition Send item for IWT Scan IWT b…" at bounding box center [306, 159] width 612 height 251
type input "IWT0000019CW"
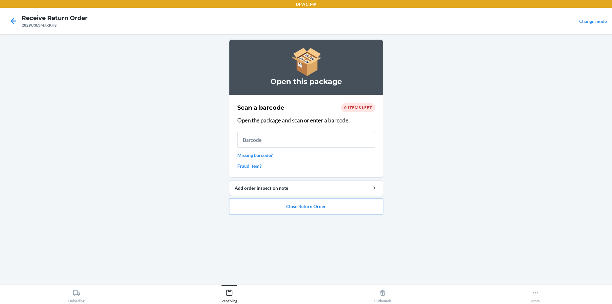
click at [341, 204] on button "Close Return Order" at bounding box center [306, 207] width 154 height 16
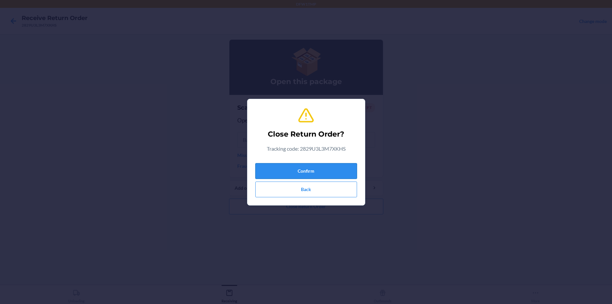
click at [341, 168] on button "Confirm" at bounding box center [306, 171] width 102 height 16
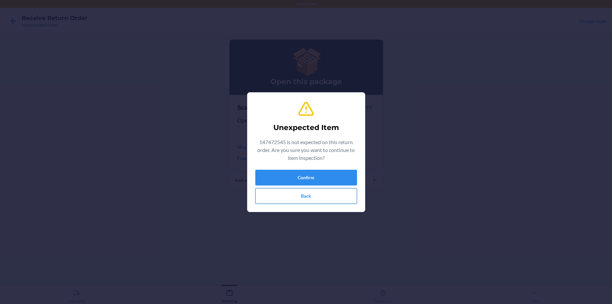
click at [298, 195] on button "Back" at bounding box center [306, 196] width 102 height 16
click at [303, 200] on button "Back" at bounding box center [306, 196] width 102 height 16
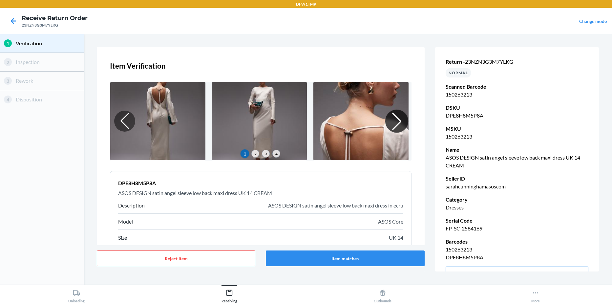
click at [390, 125] on div at bounding box center [396, 121] width 23 height 23
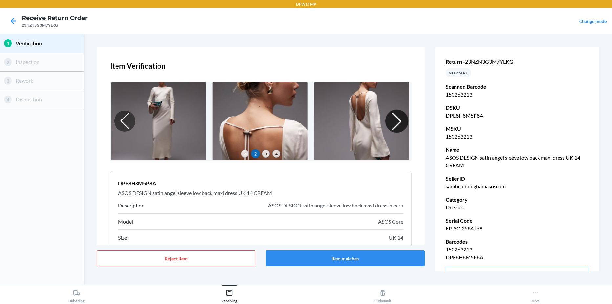
click at [390, 125] on div at bounding box center [396, 121] width 23 height 23
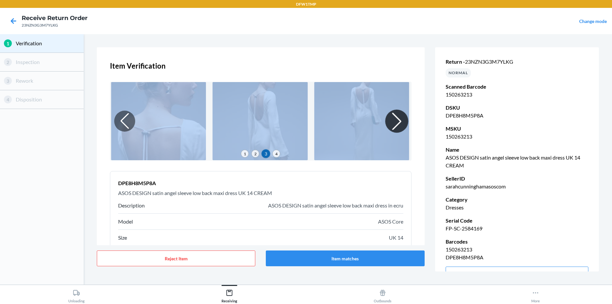
click at [390, 125] on div at bounding box center [396, 121] width 23 height 23
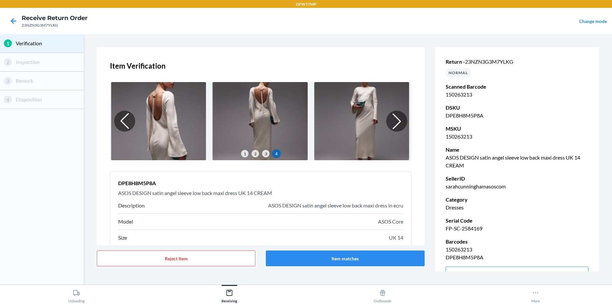
drag, startPoint x: 390, startPoint y: 125, endPoint x: 347, endPoint y: 164, distance: 57.9
click at [347, 164] on div "Item Verification 1 2 3 4 DPE8H8M5P8A ASOS DESIGN satin angel sleeve low back m…" at bounding box center [261, 146] width 328 height 198
click at [357, 255] on button "Item matches" at bounding box center [345, 259] width 159 height 16
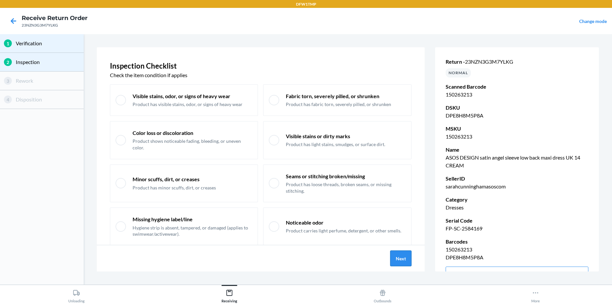
click at [405, 260] on button "Next" at bounding box center [400, 259] width 21 height 16
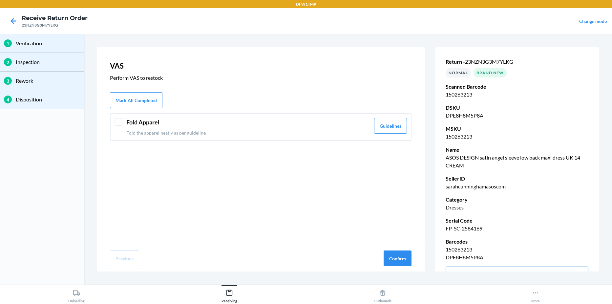
click at [118, 123] on div at bounding box center [119, 122] width 8 height 8
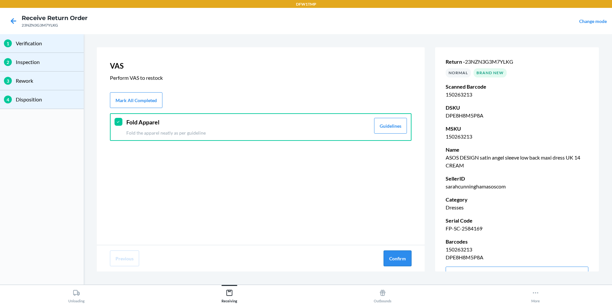
click at [402, 263] on button "Confirm" at bounding box center [398, 259] width 28 height 16
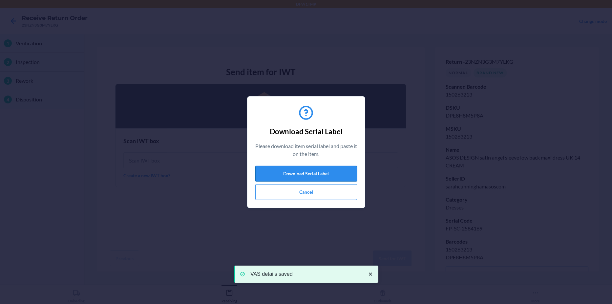
click at [305, 171] on button "Download Serial Label" at bounding box center [306, 174] width 102 height 16
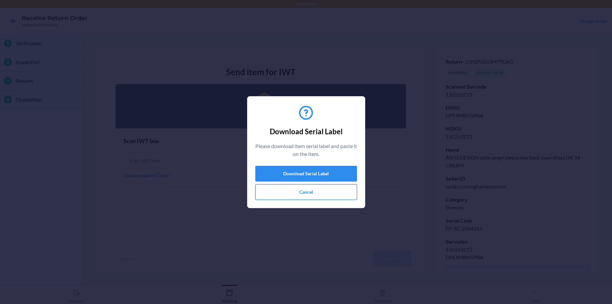
click at [273, 191] on button "Cancel" at bounding box center [306, 192] width 102 height 16
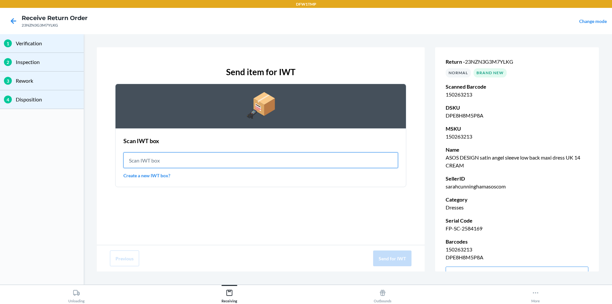
click at [220, 159] on input "text" at bounding box center [260, 160] width 275 height 16
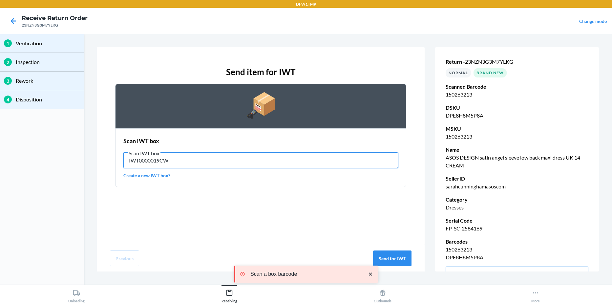
drag, startPoint x: 176, startPoint y: 165, endPoint x: 112, endPoint y: 157, distance: 64.4
click at [113, 159] on div "Send item for IWT Scan IWT box Scan IWT box IWT0000019CW Create a new IWT box?" at bounding box center [261, 126] width 302 height 132
type input "IWT0000019CW"
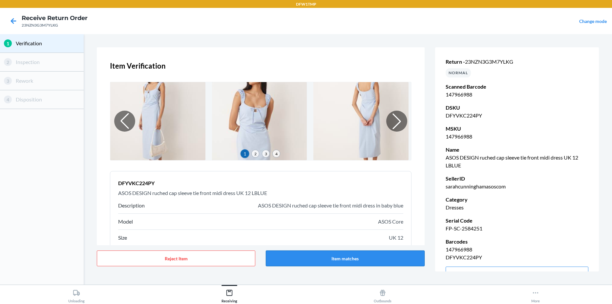
click at [337, 261] on button "Item matches" at bounding box center [345, 259] width 159 height 16
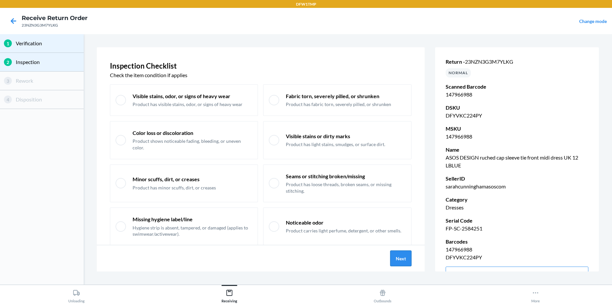
click at [403, 259] on button "Next" at bounding box center [400, 259] width 21 height 16
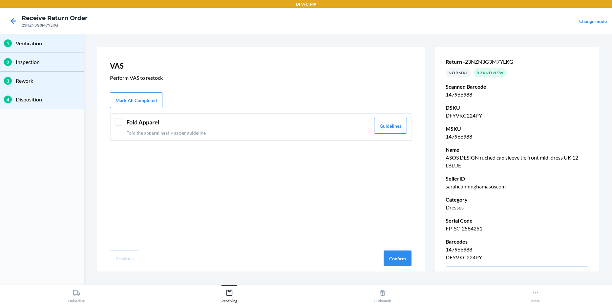
drag, startPoint x: 115, startPoint y: 122, endPoint x: 131, endPoint y: 120, distance: 15.9
click at [116, 122] on div at bounding box center [119, 122] width 8 height 8
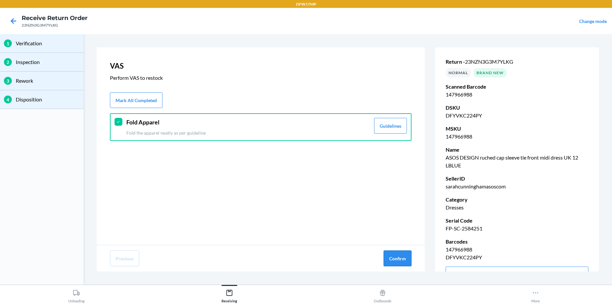
click at [395, 259] on button "Confirm" at bounding box center [398, 259] width 28 height 16
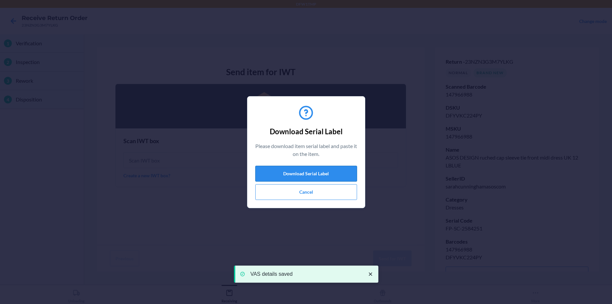
click at [311, 172] on button "Download Serial Label" at bounding box center [306, 174] width 102 height 16
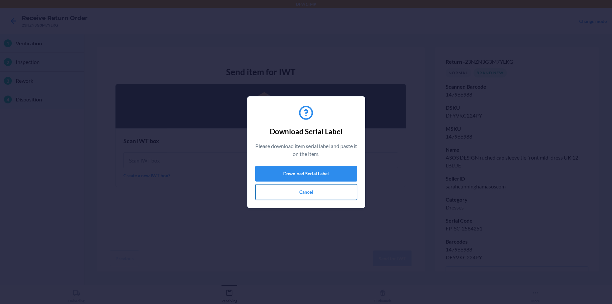
click at [302, 189] on button "Cancel" at bounding box center [306, 192] width 102 height 16
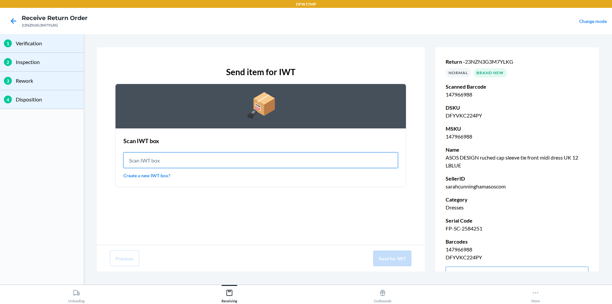
click at [295, 155] on input "text" at bounding box center [260, 160] width 275 height 16
type input "IWT0000019CW"
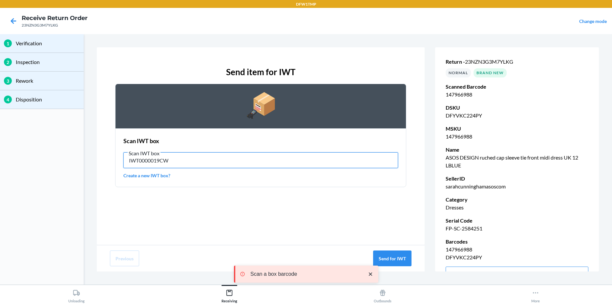
drag, startPoint x: 190, startPoint y: 166, endPoint x: 86, endPoint y: 153, distance: 104.5
click at [86, 153] on section "Send item for IWT Scan IWT box Scan IWT box IWT0000019CW Create a new IWT box? …" at bounding box center [347, 159] width 523 height 245
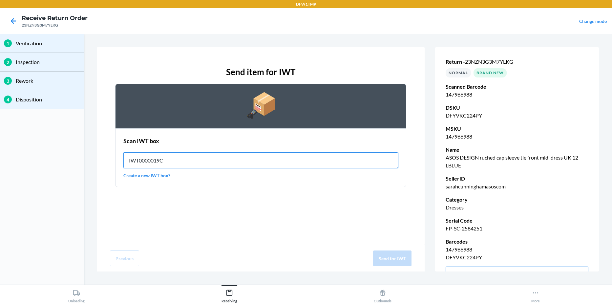
type input "IWT0000019CW"
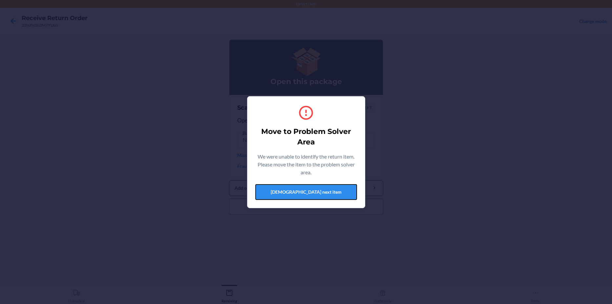
click at [316, 196] on button "[DEMOGRAPHIC_DATA] next item" at bounding box center [306, 192] width 102 height 16
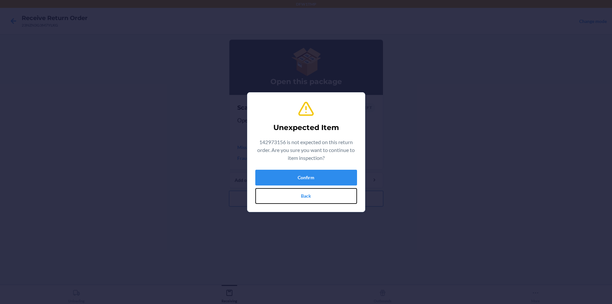
click at [280, 201] on button "Back" at bounding box center [306, 196] width 102 height 16
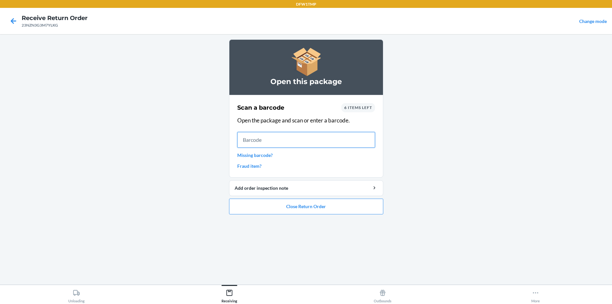
click at [315, 137] on input "text" at bounding box center [306, 140] width 138 height 16
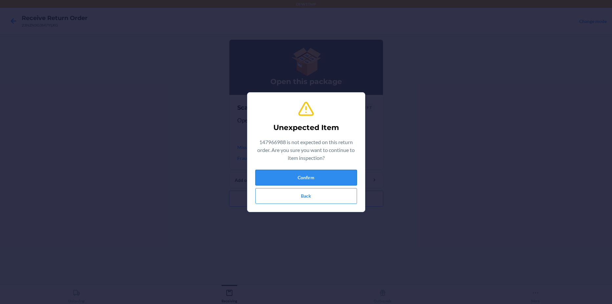
click at [269, 181] on button "Confirm" at bounding box center [306, 178] width 102 height 16
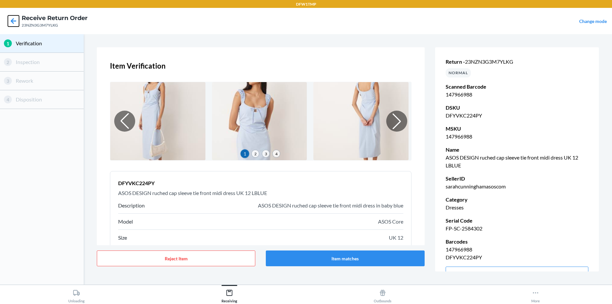
click at [11, 20] on icon at bounding box center [13, 20] width 11 height 11
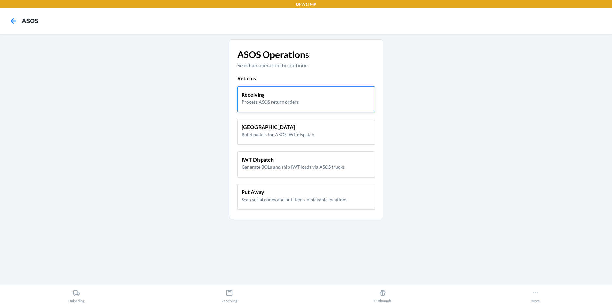
click at [276, 101] on p "Process ASOS return orders" at bounding box center [270, 102] width 57 height 7
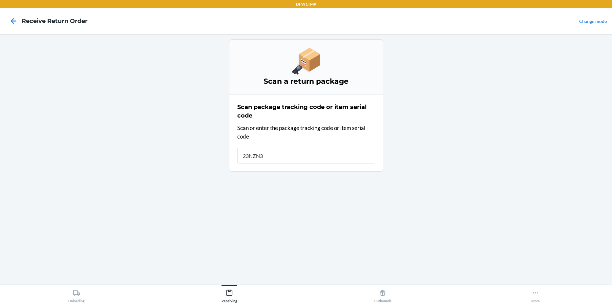
type input "23NZN3G"
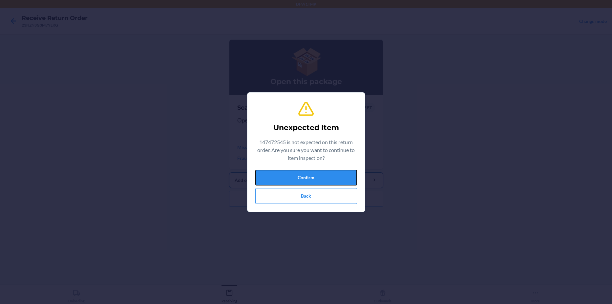
click at [336, 182] on button "Confirm" at bounding box center [306, 178] width 102 height 16
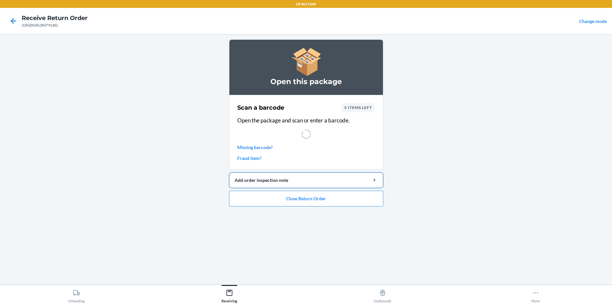
click at [325, 182] on div "Add order inspection note" at bounding box center [306, 180] width 143 height 7
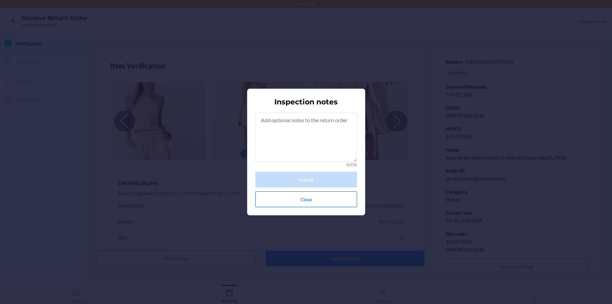
click at [312, 199] on button "Close" at bounding box center [306, 199] width 102 height 16
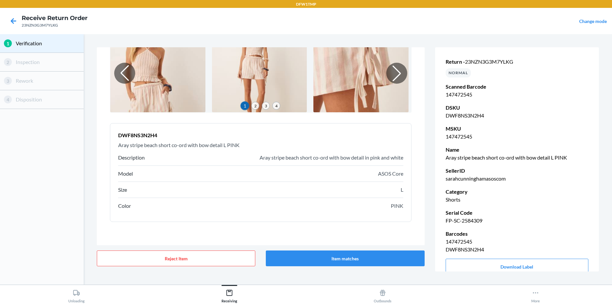
scroll to position [48, 0]
click at [322, 254] on button "Item matches" at bounding box center [345, 259] width 159 height 16
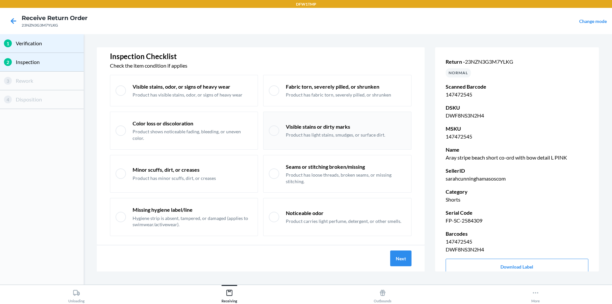
scroll to position [19, 0]
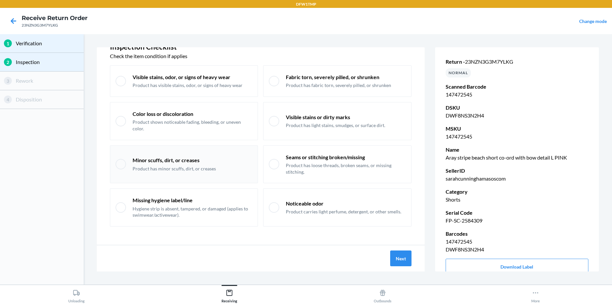
click at [149, 163] on p "Minor scuffs, dirt, or creases" at bounding box center [174, 160] width 83 height 7
checkbox input "true"
click at [399, 255] on button "Next" at bounding box center [400, 259] width 21 height 16
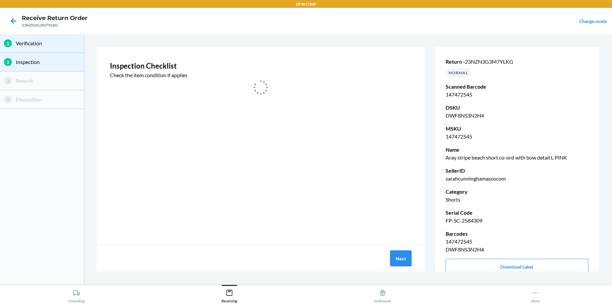
scroll to position [0, 0]
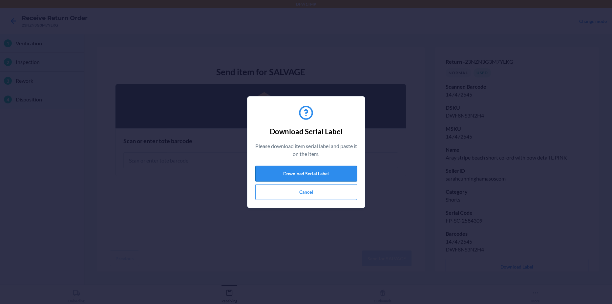
click at [338, 170] on button "Download Serial Label" at bounding box center [306, 174] width 102 height 16
click at [310, 190] on button "Cancel" at bounding box center [306, 192] width 102 height 16
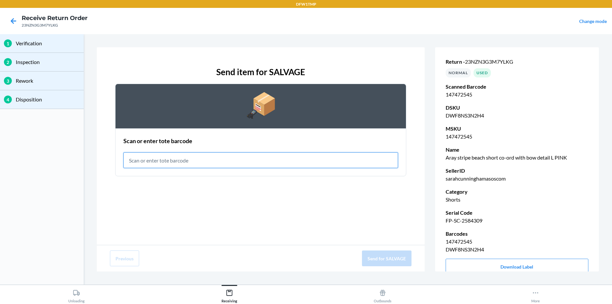
click at [181, 163] on input "text" at bounding box center [260, 160] width 275 height 16
type input "RET-SLV-0008"
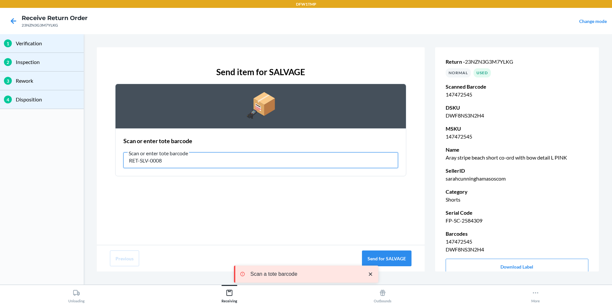
drag, startPoint x: 174, startPoint y: 163, endPoint x: 35, endPoint y: 157, distance: 138.7
click at [36, 157] on div "1 Verification 2 Inspection 3 Rework 4 Disposition Send item for SALVAGE Scan o…" at bounding box center [306, 159] width 612 height 251
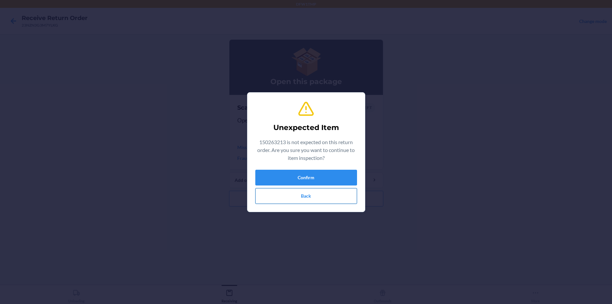
click at [321, 199] on button "Back" at bounding box center [306, 196] width 102 height 16
click at [336, 196] on button "Back" at bounding box center [306, 196] width 102 height 16
click at [348, 194] on button "Back" at bounding box center [306, 196] width 102 height 16
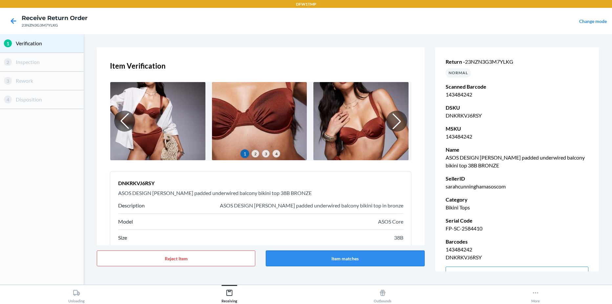
click at [331, 260] on button "Item matches" at bounding box center [345, 259] width 159 height 16
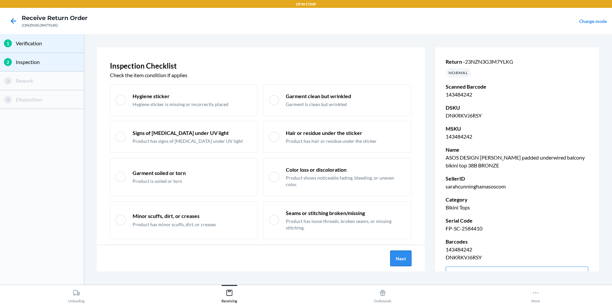
click at [406, 259] on button "Next" at bounding box center [400, 259] width 21 height 16
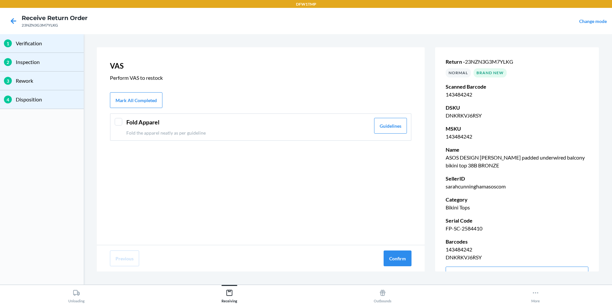
click at [122, 125] on div "Fold Apparel Fold the apparel neatly as per guideline Guidelines" at bounding box center [261, 127] width 302 height 28
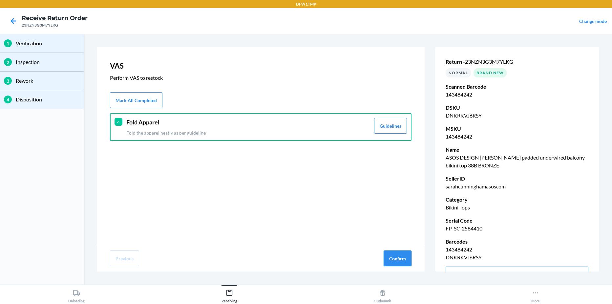
click at [400, 258] on button "Confirm" at bounding box center [398, 259] width 28 height 16
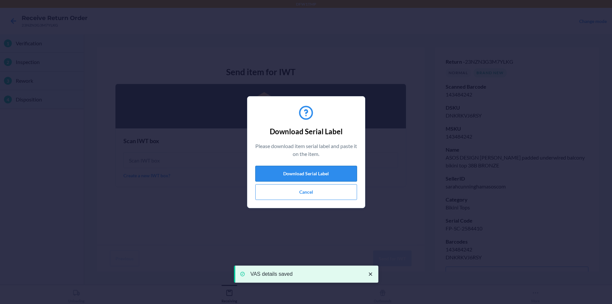
click at [297, 174] on button "Download Serial Label" at bounding box center [306, 174] width 102 height 16
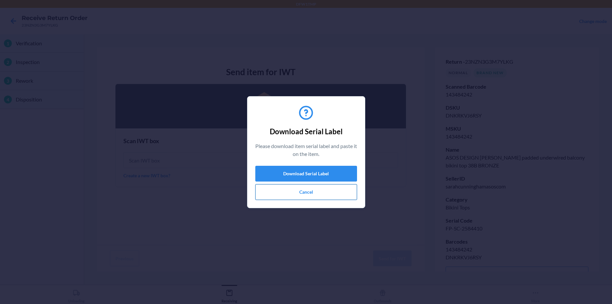
click at [303, 193] on button "Cancel" at bounding box center [306, 192] width 102 height 16
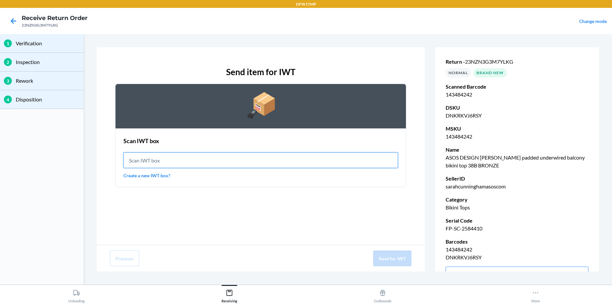
click at [191, 165] on input "text" at bounding box center [260, 160] width 275 height 16
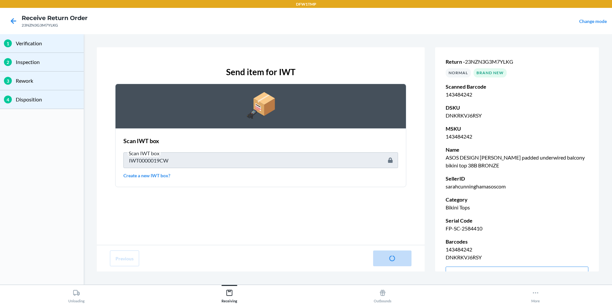
click at [67, 171] on div "1 Verification 2 Inspection 3 Rework 4 Disposition Send item for IWT Scan IWT b…" at bounding box center [306, 159] width 612 height 251
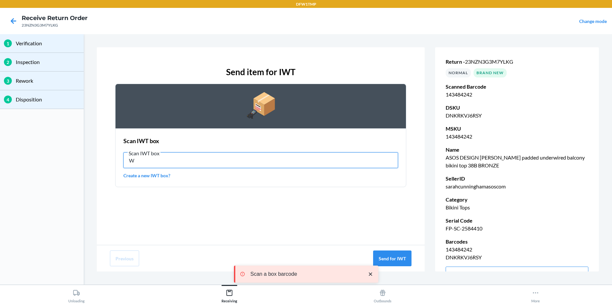
drag, startPoint x: 167, startPoint y: 159, endPoint x: 54, endPoint y: 163, distance: 113.0
click at [54, 163] on div "1 Verification 2 Inspection 3 Rework 4 Disposition Send item for IWT Scan IWT b…" at bounding box center [306, 159] width 612 height 251
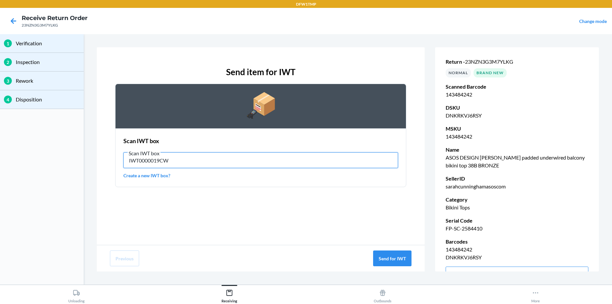
type input "IWT0000019CW"
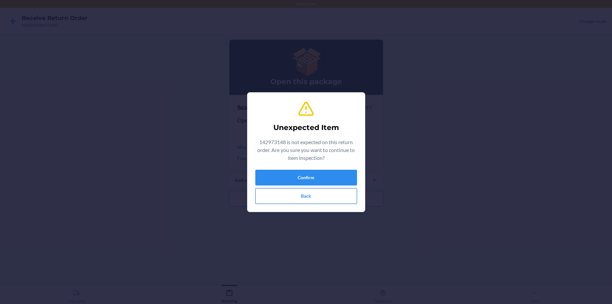
click at [293, 197] on button "Back" at bounding box center [306, 196] width 102 height 16
click at [260, 200] on button "Back" at bounding box center [306, 196] width 102 height 16
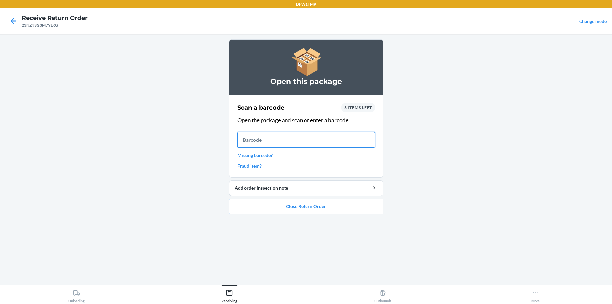
click at [297, 143] on input "text" at bounding box center [306, 140] width 138 height 16
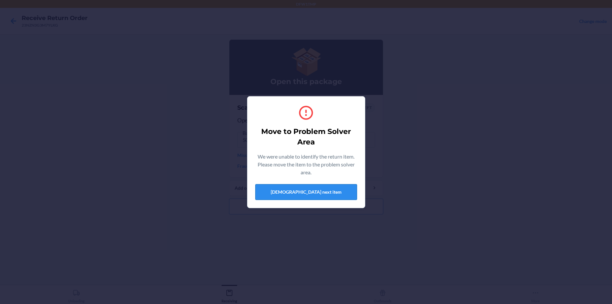
click at [326, 194] on button "[DEMOGRAPHIC_DATA] next item" at bounding box center [306, 192] width 102 height 16
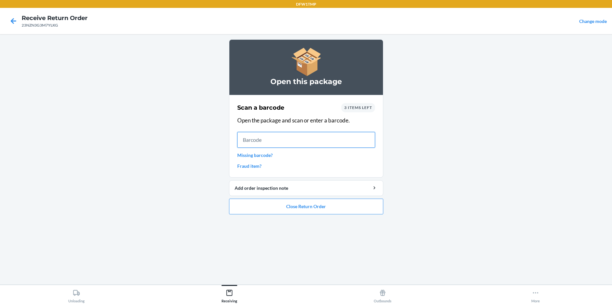
click at [340, 138] on input "text" at bounding box center [306, 140] width 138 height 16
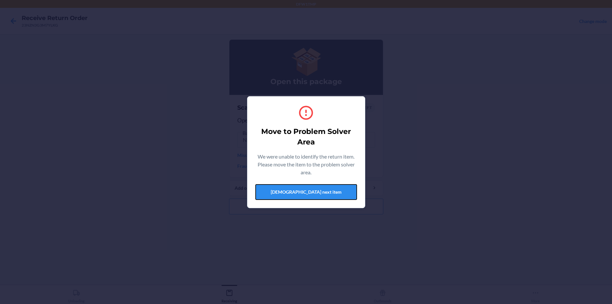
drag, startPoint x: 291, startPoint y: 189, endPoint x: 308, endPoint y: 149, distance: 43.7
click at [291, 189] on button "[DEMOGRAPHIC_DATA] next item" at bounding box center [306, 192] width 102 height 16
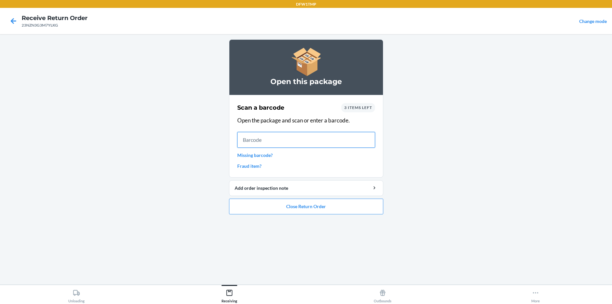
click at [309, 139] on input "text" at bounding box center [306, 140] width 138 height 16
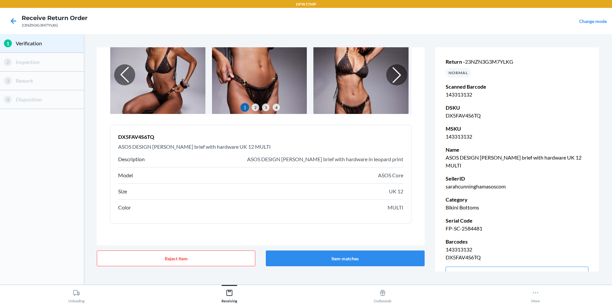
scroll to position [48, 0]
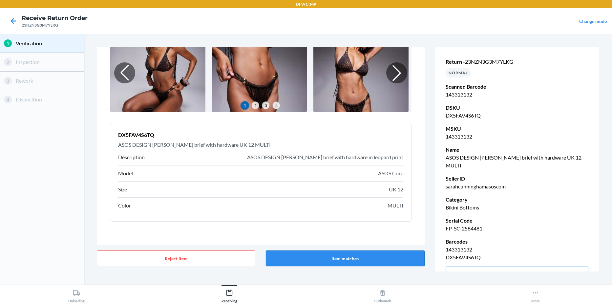
click at [330, 260] on button "Item matches" at bounding box center [345, 259] width 159 height 16
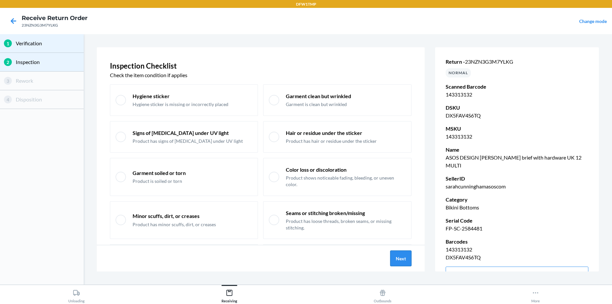
click at [402, 264] on button "Next" at bounding box center [400, 259] width 21 height 16
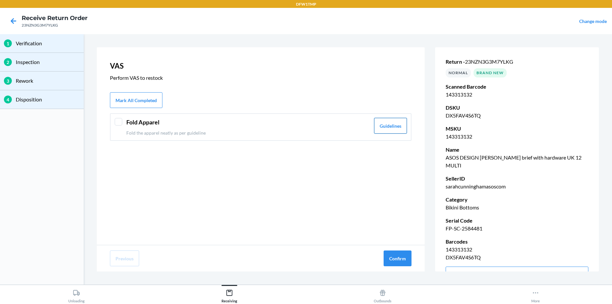
click at [395, 130] on button "Guidelines" at bounding box center [390, 126] width 33 height 16
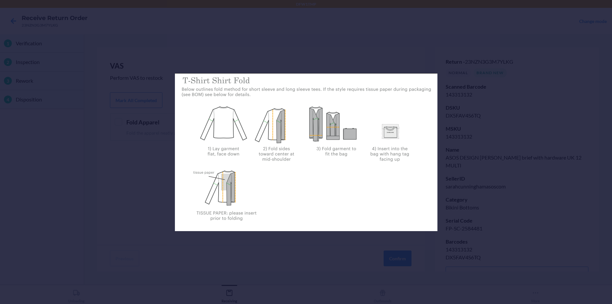
click at [100, 158] on div at bounding box center [306, 152] width 612 height 304
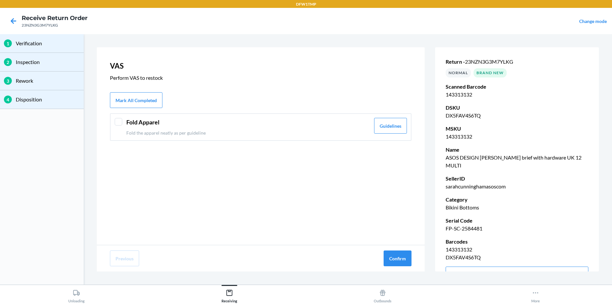
click at [121, 121] on div at bounding box center [119, 122] width 8 height 8
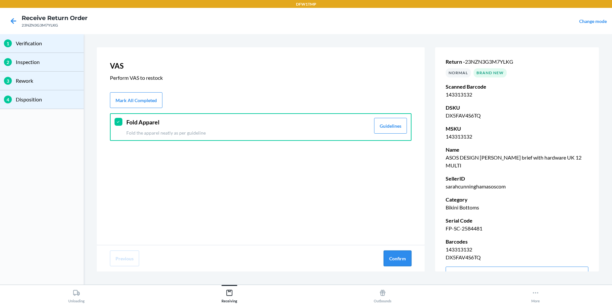
click at [393, 260] on button "Confirm" at bounding box center [398, 259] width 28 height 16
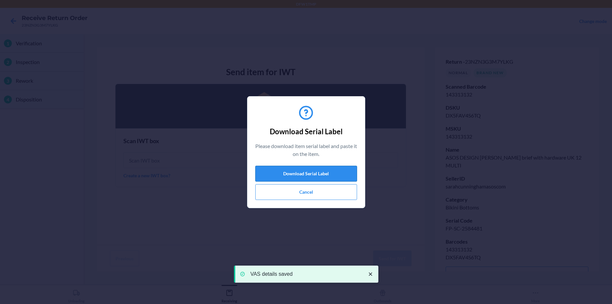
click at [296, 172] on button "Download Serial Label" at bounding box center [306, 174] width 102 height 16
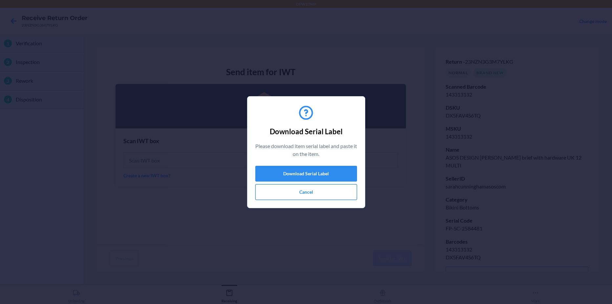
click at [277, 189] on button "Cancel" at bounding box center [306, 192] width 102 height 16
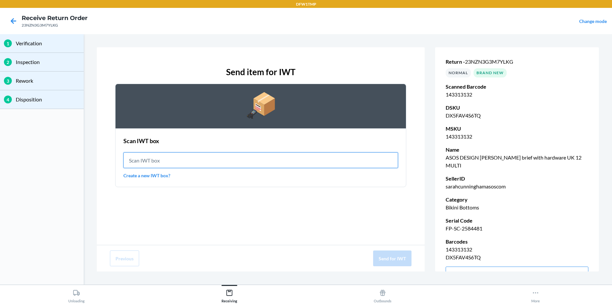
click at [139, 156] on input "text" at bounding box center [260, 160] width 275 height 16
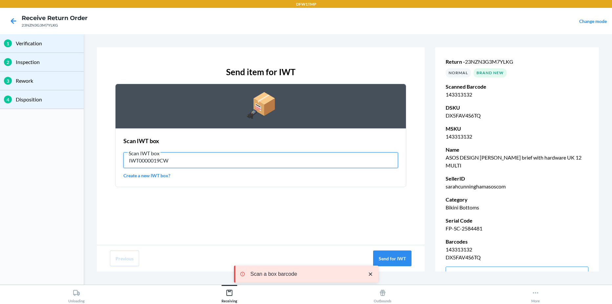
drag, startPoint x: 210, startPoint y: 166, endPoint x: 133, endPoint y: 167, distance: 76.5
click at [133, 167] on input "IWT0000019CW" at bounding box center [260, 160] width 275 height 16
click at [186, 161] on input "IWT0000019CW" at bounding box center [260, 160] width 275 height 16
drag, startPoint x: 186, startPoint y: 161, endPoint x: 114, endPoint y: 160, distance: 71.9
click at [114, 160] on div "Send item for IWT Scan IWT box Scan IWT box IWT0000019CW Create a new IWT box?" at bounding box center [261, 126] width 302 height 132
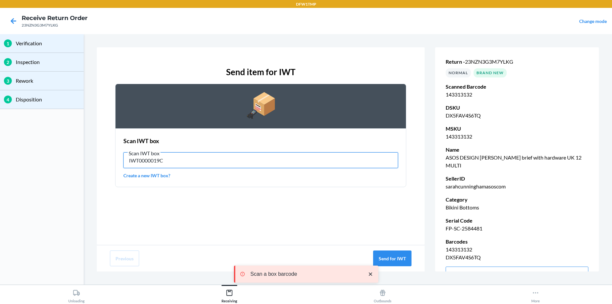
type input "IWT0000019CW"
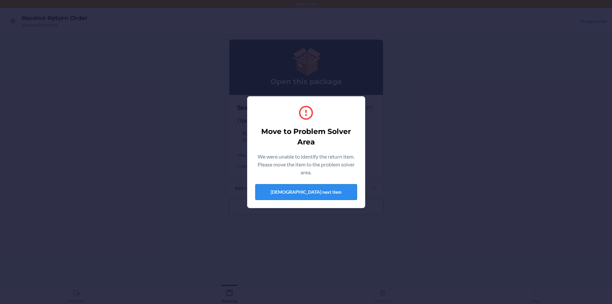
click at [281, 199] on button "[DEMOGRAPHIC_DATA] next item" at bounding box center [306, 192] width 102 height 16
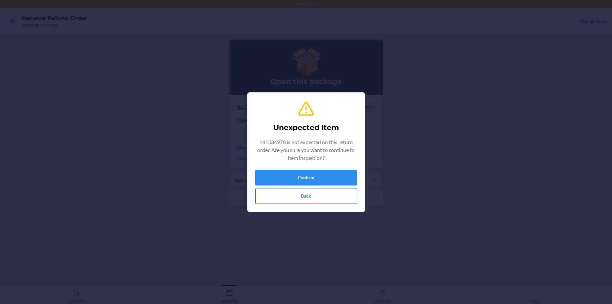
click at [317, 192] on button "Back" at bounding box center [306, 196] width 102 height 16
click at [331, 174] on button "Confirm" at bounding box center [306, 178] width 102 height 16
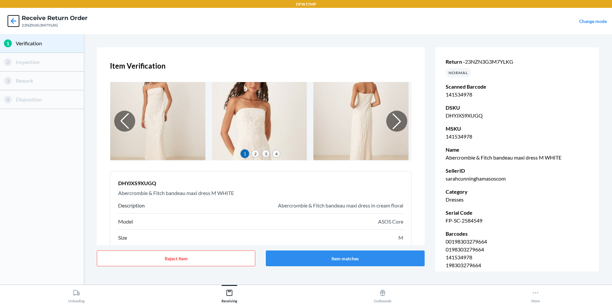
click at [14, 22] on icon at bounding box center [13, 20] width 11 height 11
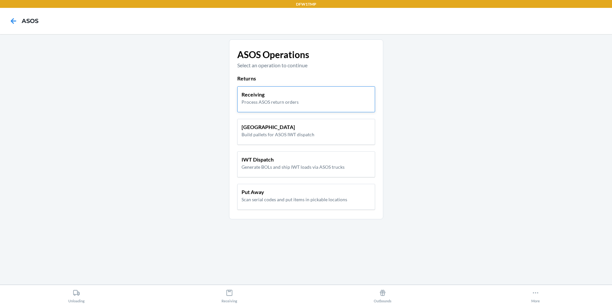
click at [294, 100] on p "Process ASOS return orders" at bounding box center [270, 102] width 57 height 7
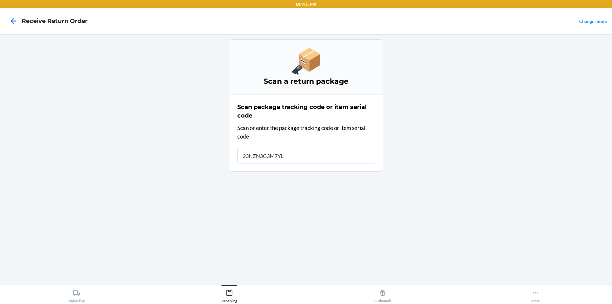
type input "23NZN3G3M7YLK"
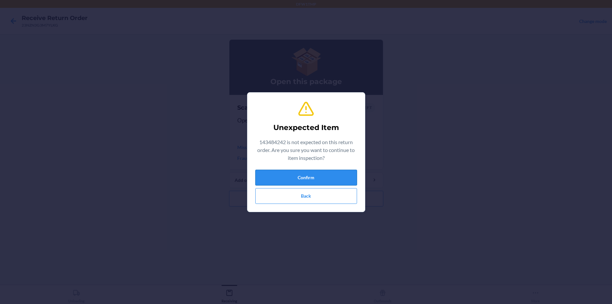
click at [343, 179] on button "Confirm" at bounding box center [306, 178] width 102 height 16
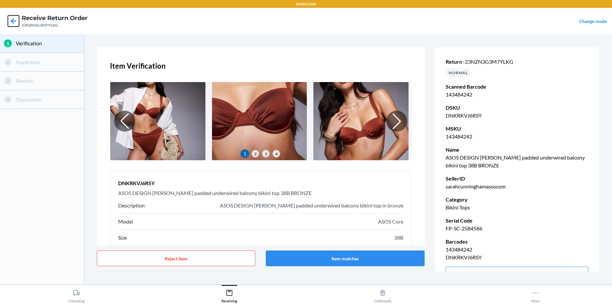
click at [11, 21] on icon at bounding box center [14, 21] width 6 height 6
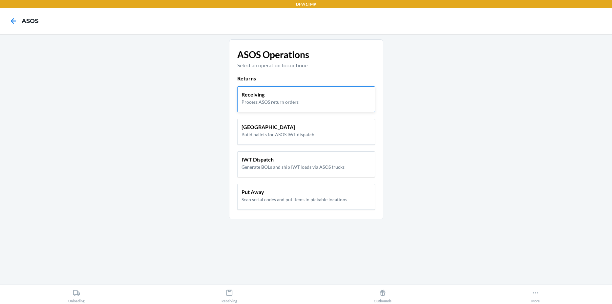
click at [261, 98] on p "Receiving" at bounding box center [270, 95] width 57 height 8
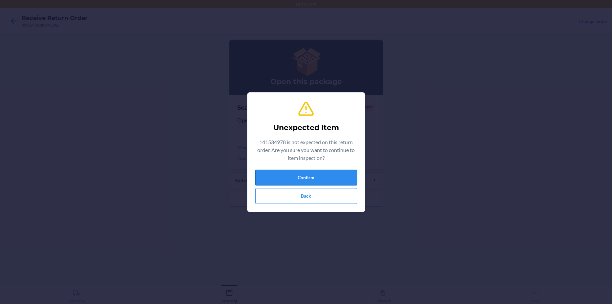
click at [262, 178] on button "Confirm" at bounding box center [306, 178] width 102 height 16
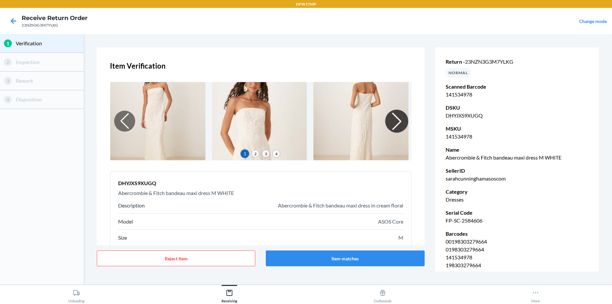
click at [391, 122] on div at bounding box center [396, 121] width 23 height 23
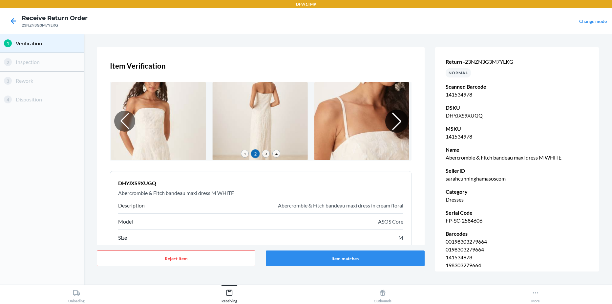
click at [391, 122] on div at bounding box center [396, 121] width 23 height 23
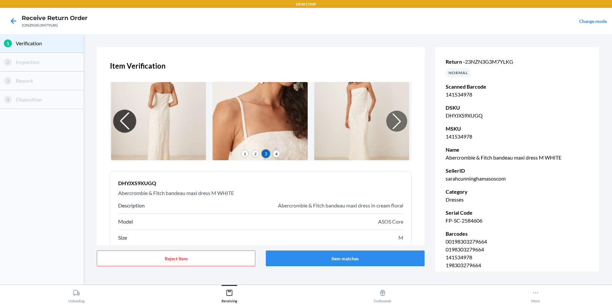
click at [126, 120] on div at bounding box center [124, 121] width 23 height 23
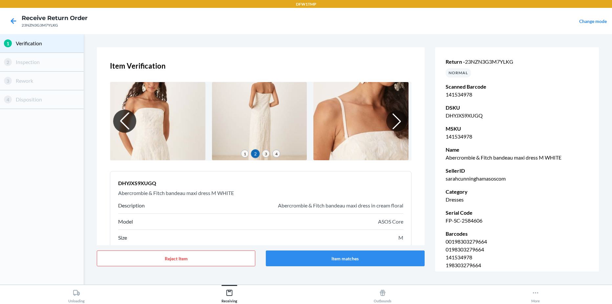
click at [128, 128] on div at bounding box center [124, 121] width 23 height 23
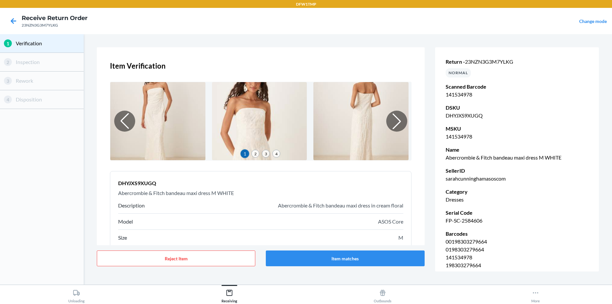
click at [595, 18] on div "Change mode" at bounding box center [594, 21] width 28 height 9
click at [588, 21] on link "Change mode" at bounding box center [594, 21] width 28 height 6
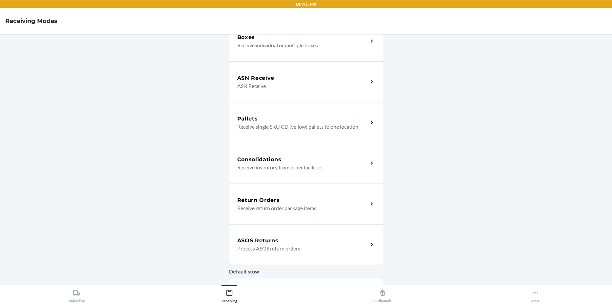
scroll to position [55, 0]
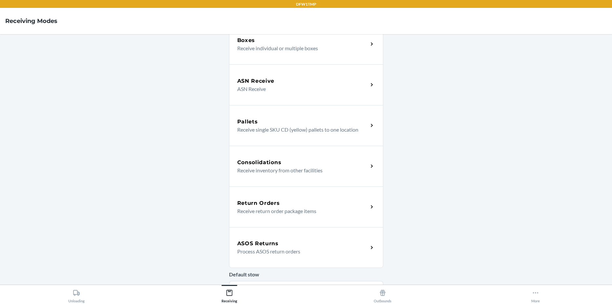
click at [272, 247] on h5 "ASOS Returns" at bounding box center [257, 244] width 41 height 8
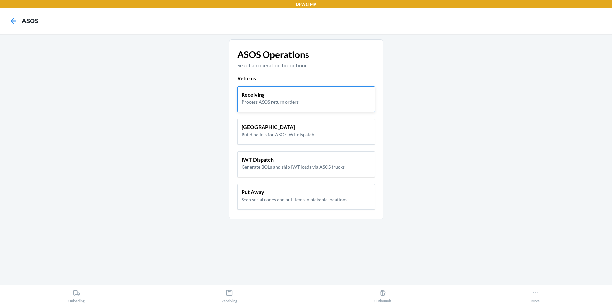
click at [268, 98] on p "Receiving" at bounding box center [270, 95] width 57 height 8
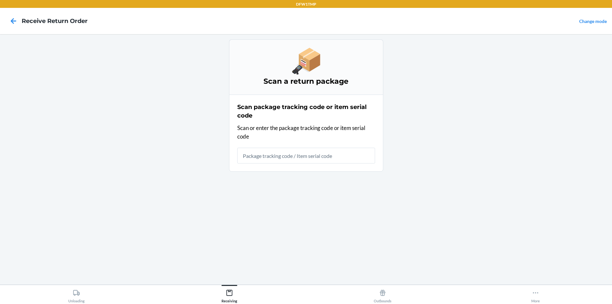
click at [263, 156] on input "text" at bounding box center [306, 156] width 138 height 16
type input "23NZN3G3"
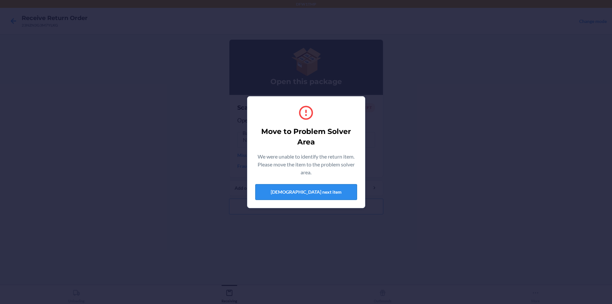
click at [318, 193] on button "[DEMOGRAPHIC_DATA] next item" at bounding box center [306, 192] width 102 height 16
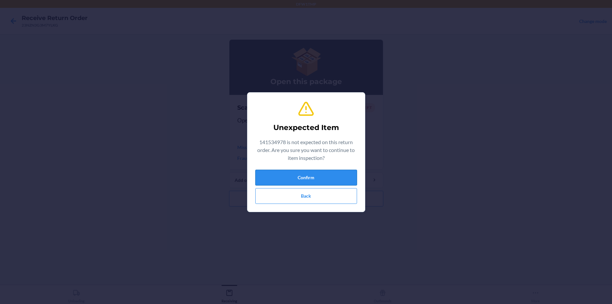
click at [282, 179] on button "Confirm" at bounding box center [306, 178] width 102 height 16
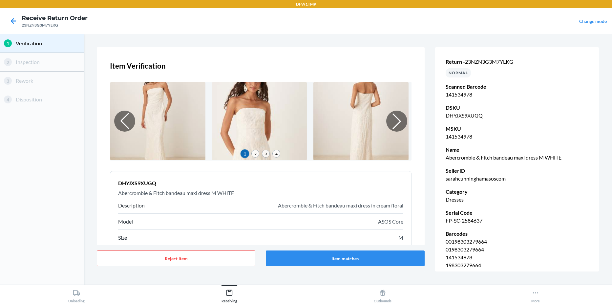
click at [14, 42] on div "1 Verification" at bounding box center [42, 43] width 84 height 19
click at [11, 21] on icon at bounding box center [14, 21] width 6 height 6
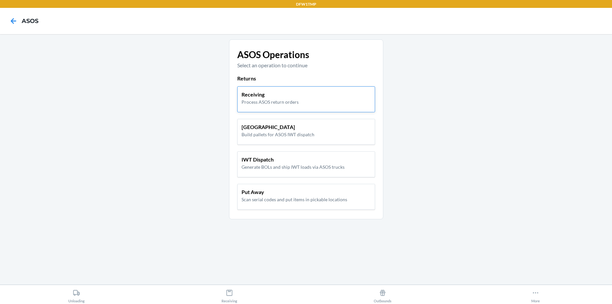
click at [261, 98] on p "Receiving" at bounding box center [270, 95] width 57 height 8
